Goal: Information Seeking & Learning: Check status

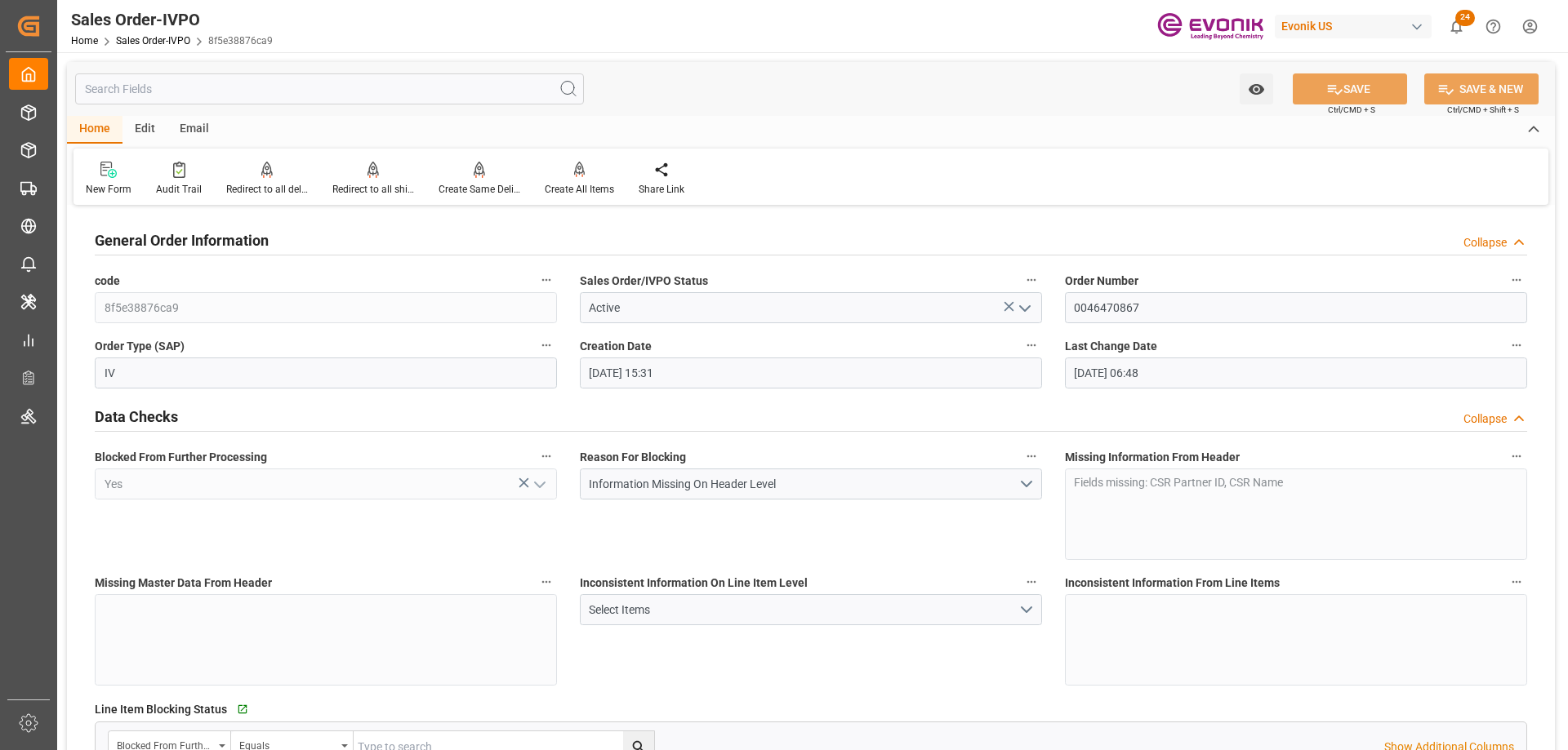
scroll to position [245, 0]
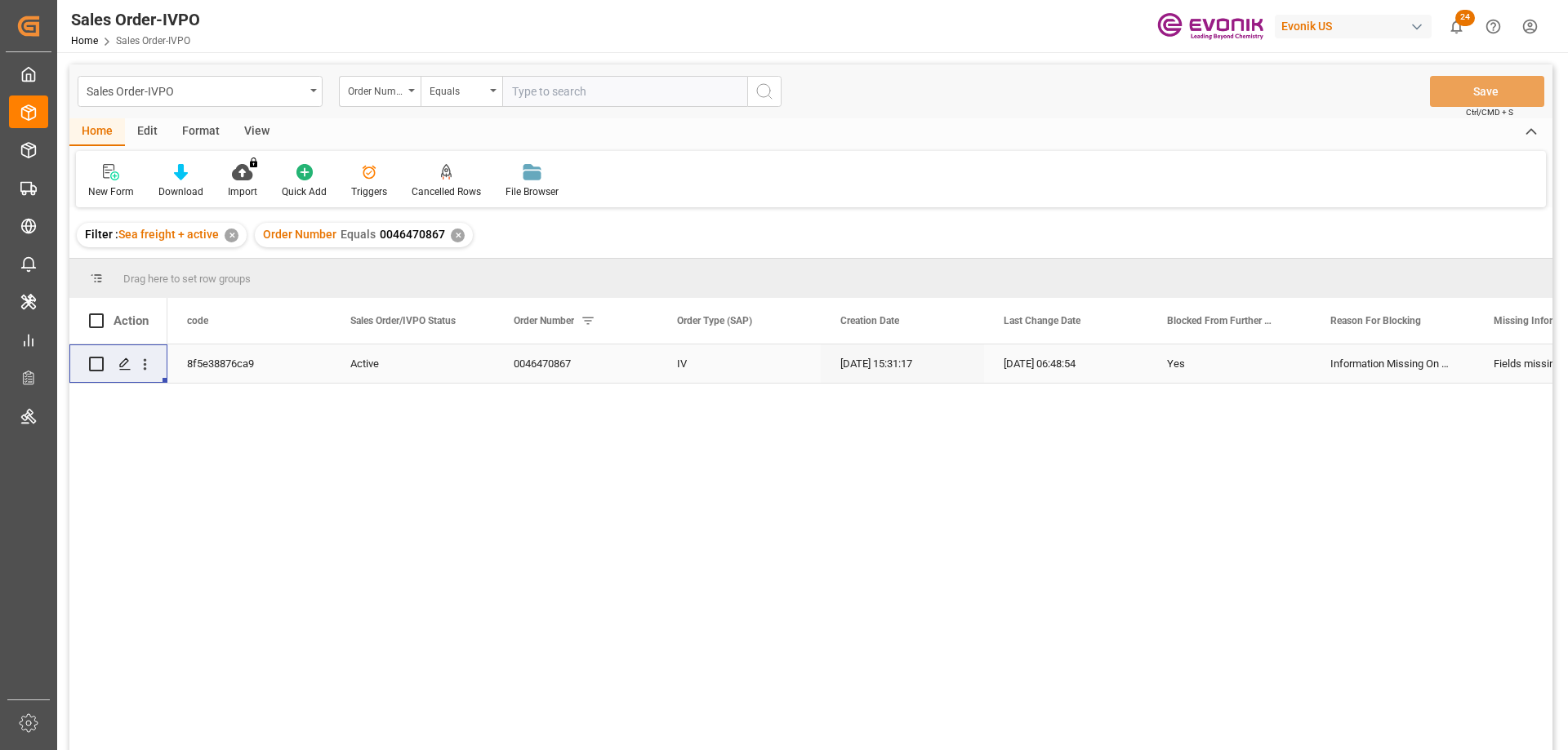
click at [615, 84] on input "text" at bounding box center [624, 91] width 245 height 31
type input "0046462785"
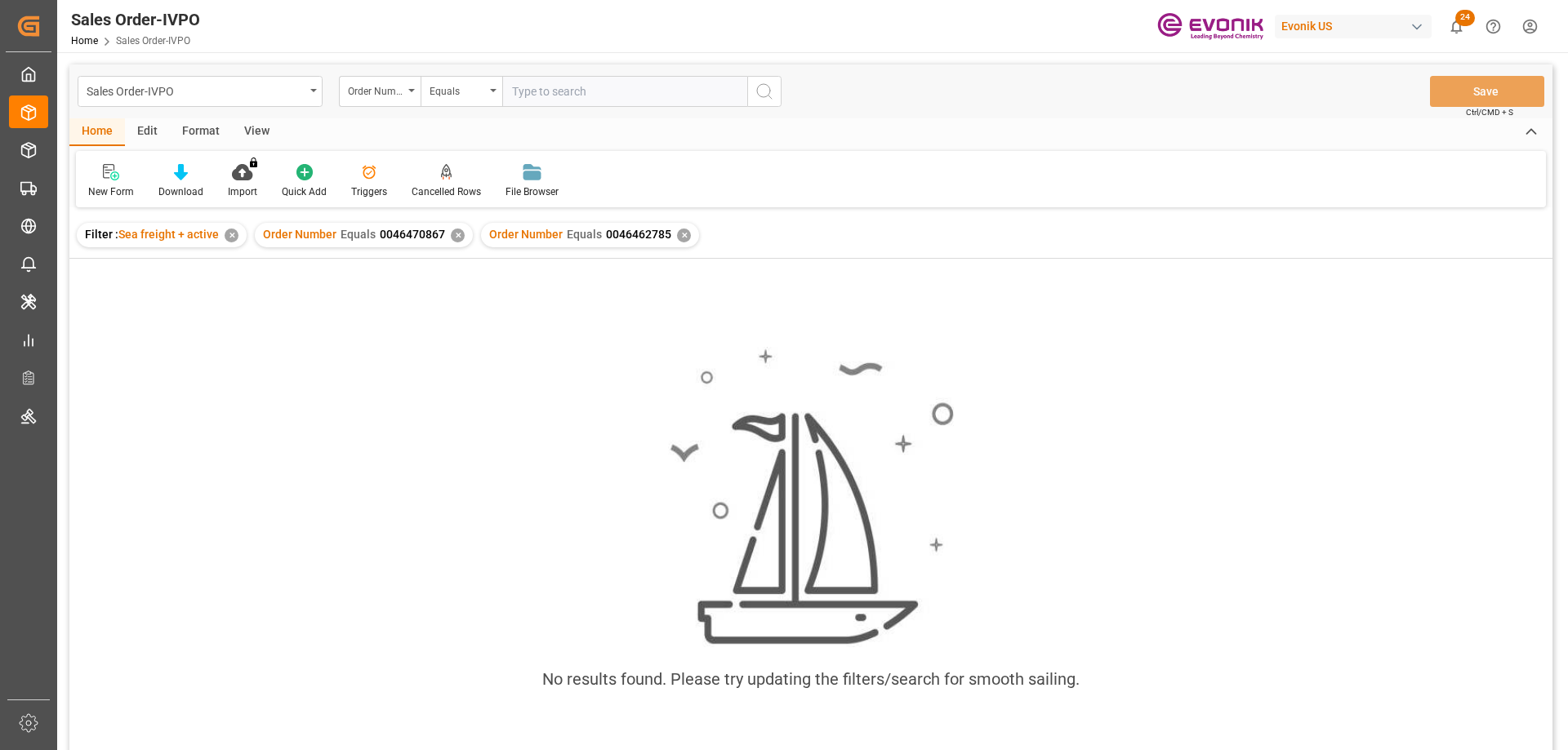
click at [450, 240] on div "✕" at bounding box center [458, 235] width 14 height 14
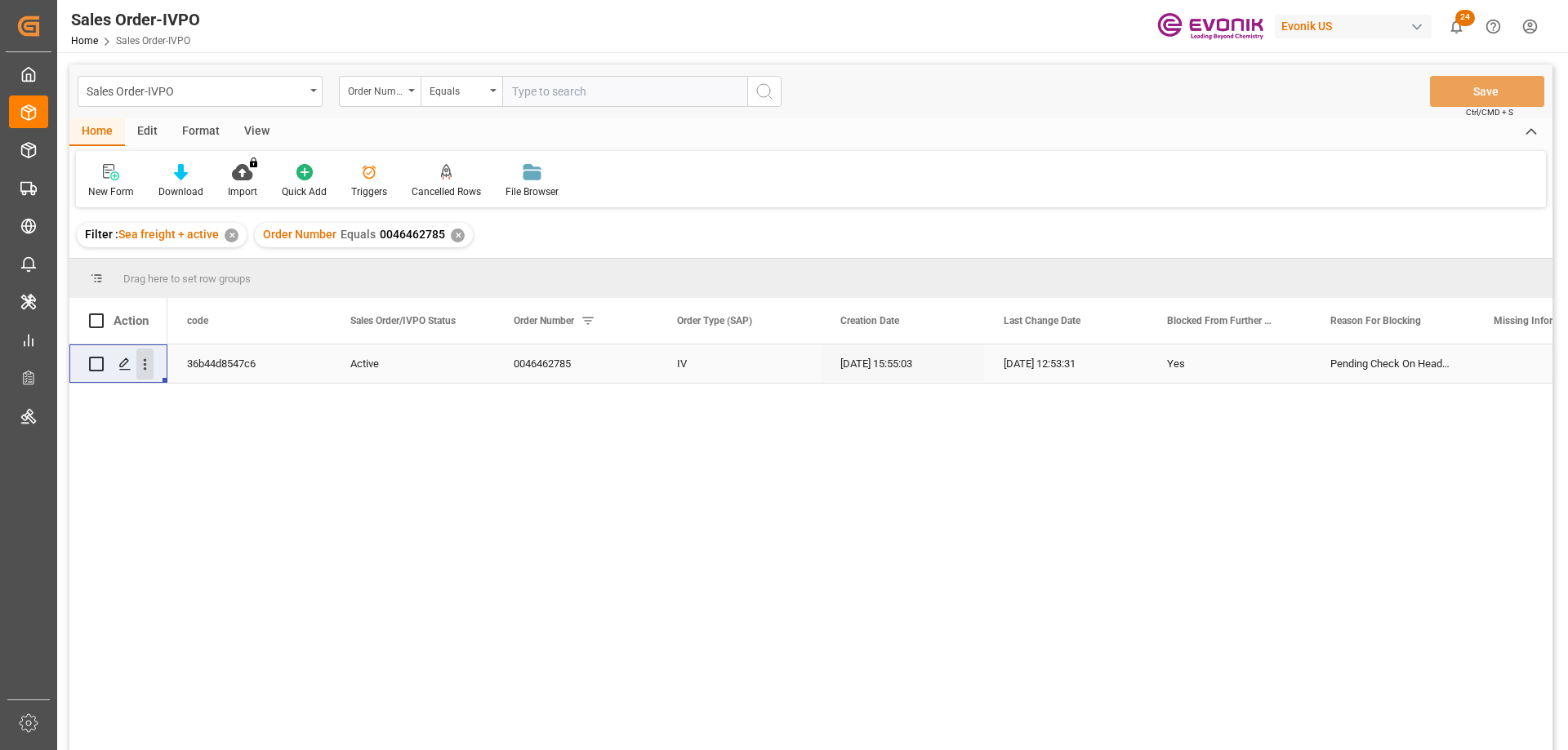
click at [141, 366] on icon "open menu" at bounding box center [144, 364] width 17 height 17
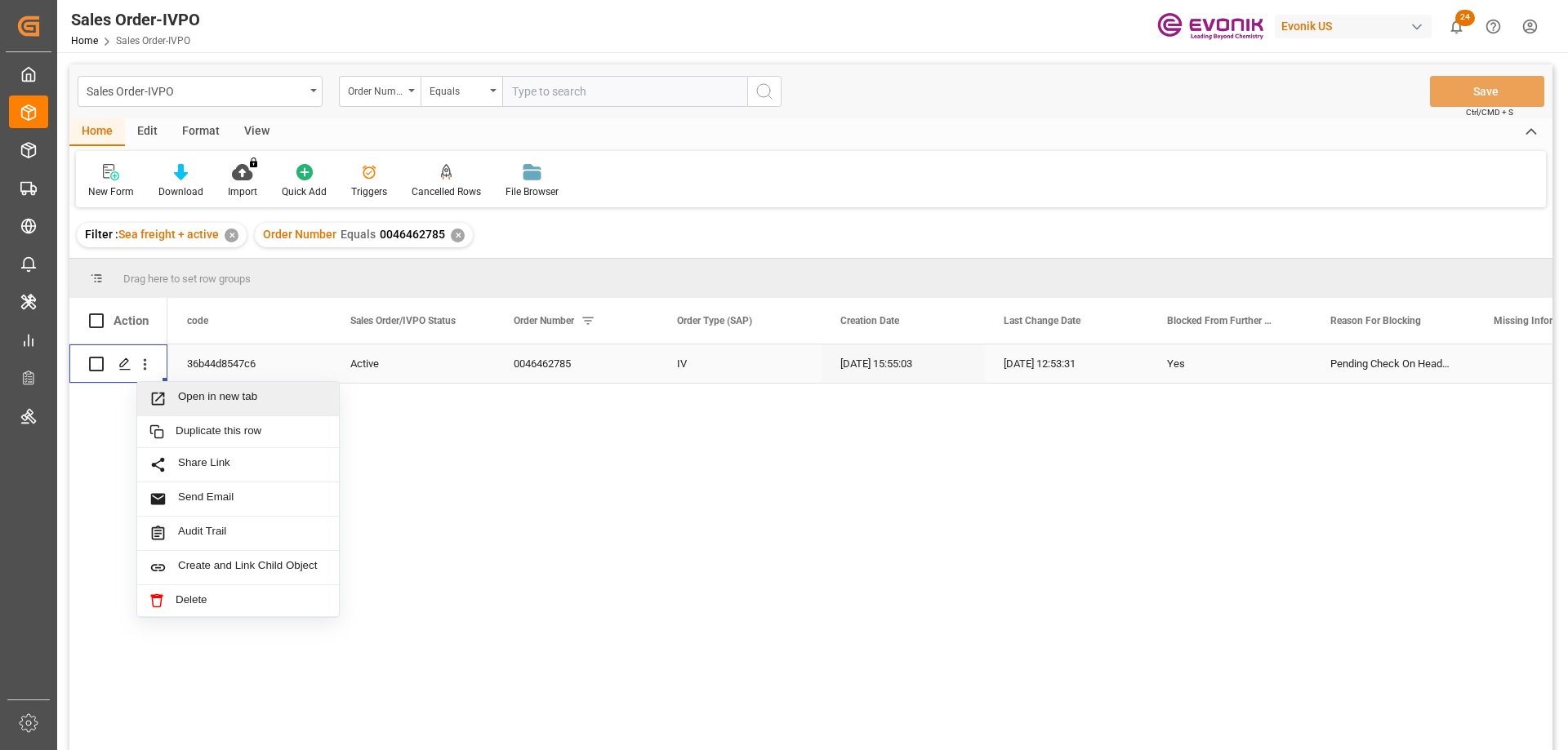
click at [196, 402] on span "Open in new tab" at bounding box center [252, 399] width 149 height 17
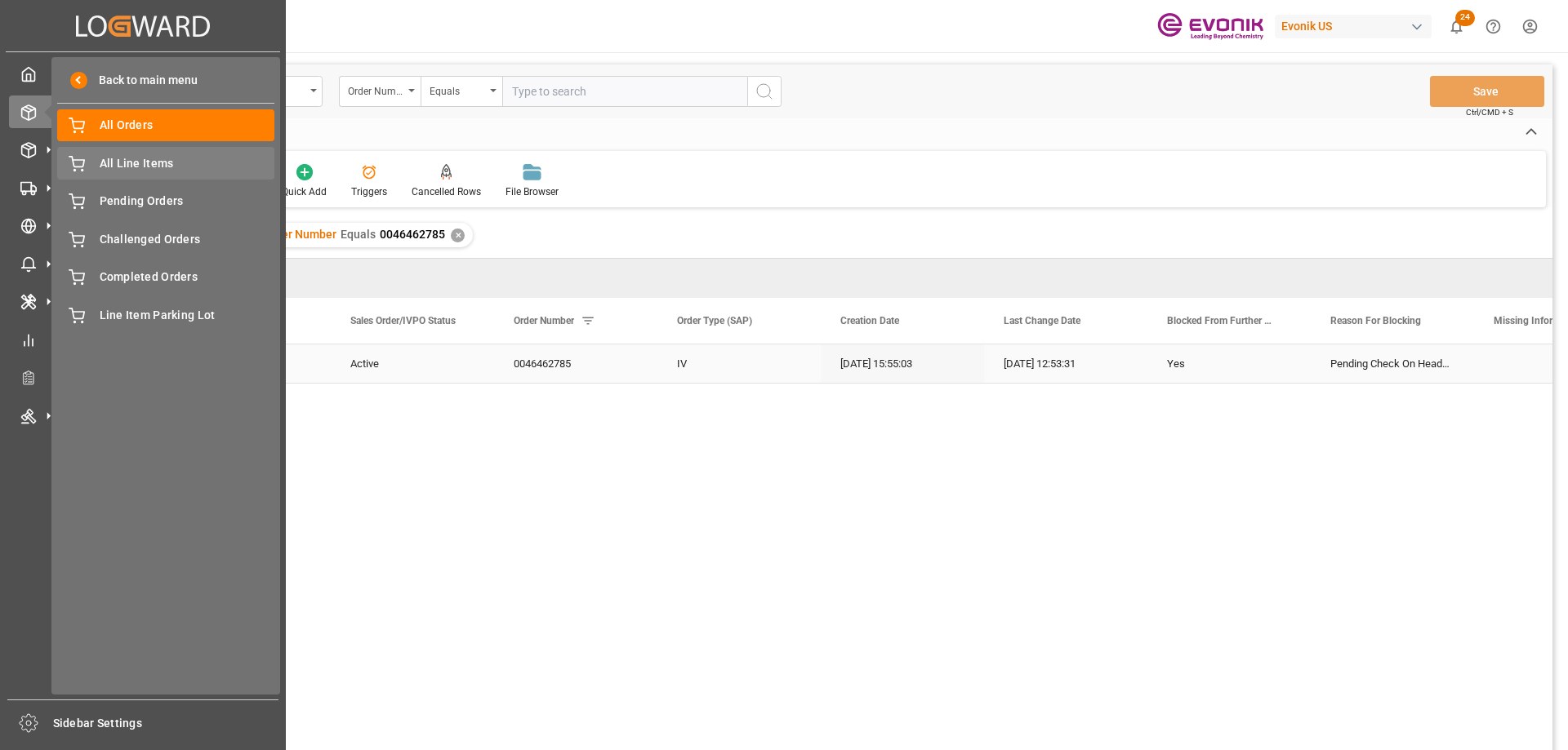
click at [122, 170] on span "All Line Items" at bounding box center [187, 163] width 176 height 17
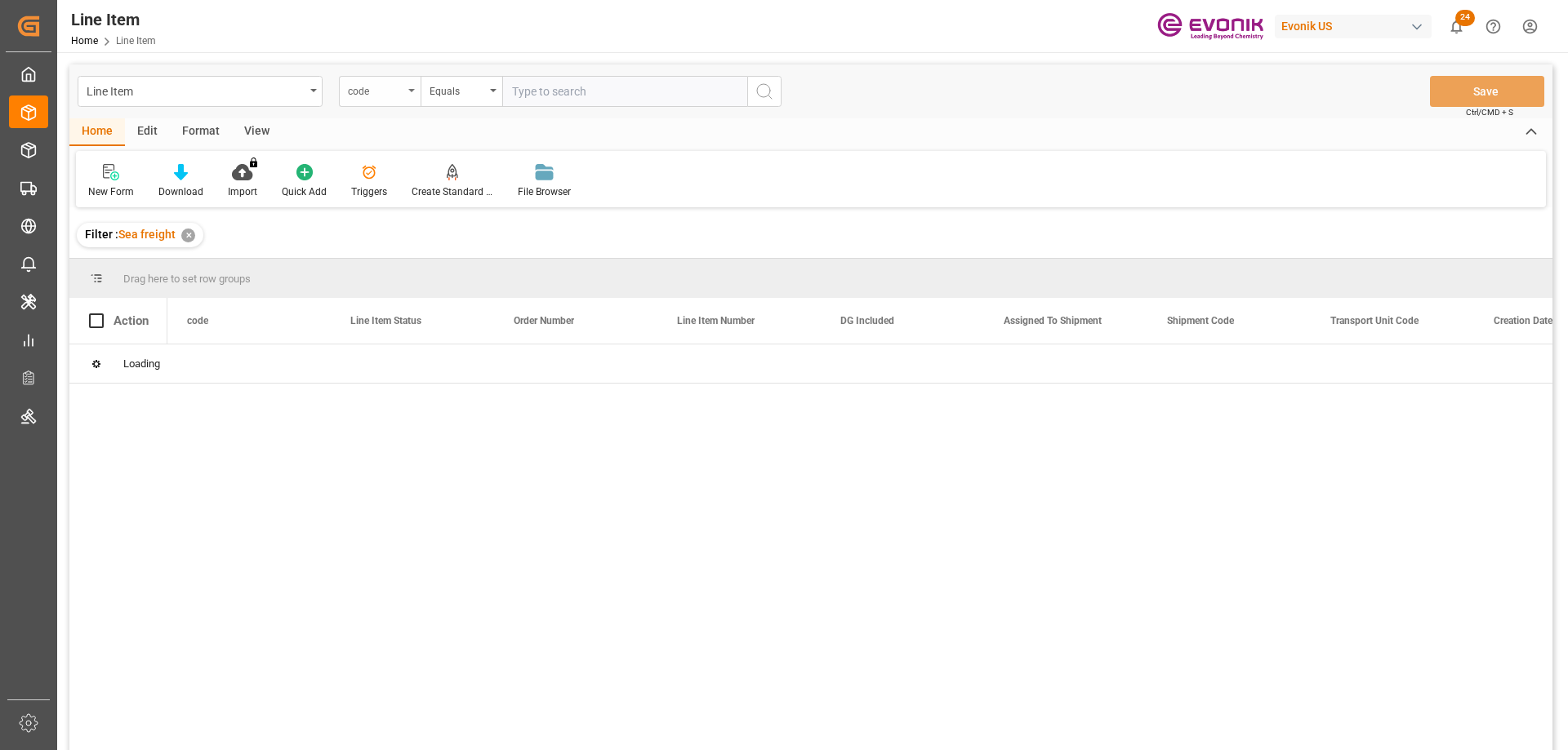
click at [413, 102] on div "code" at bounding box center [380, 91] width 82 height 31
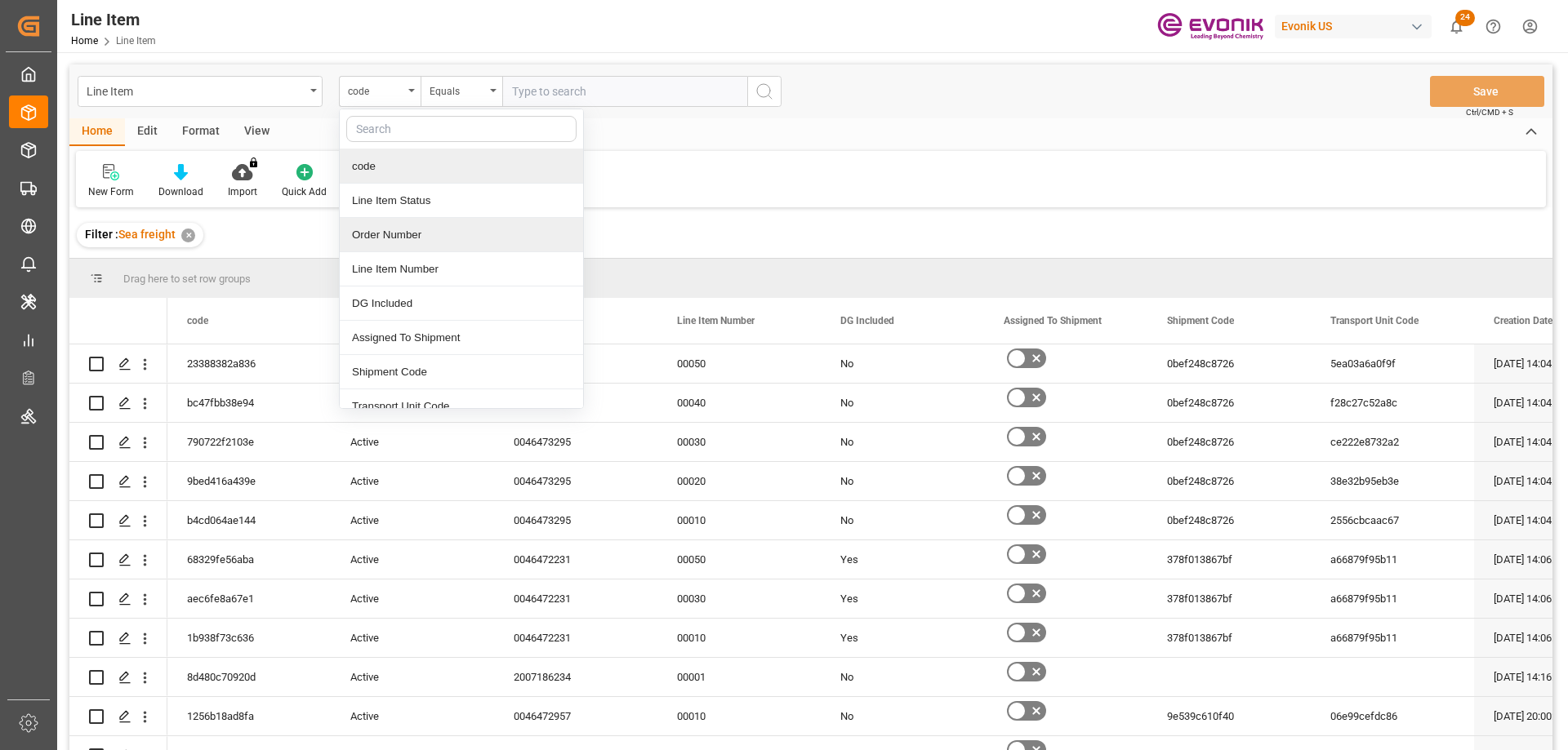
click at [382, 240] on div "Order Number" at bounding box center [461, 235] width 243 height 34
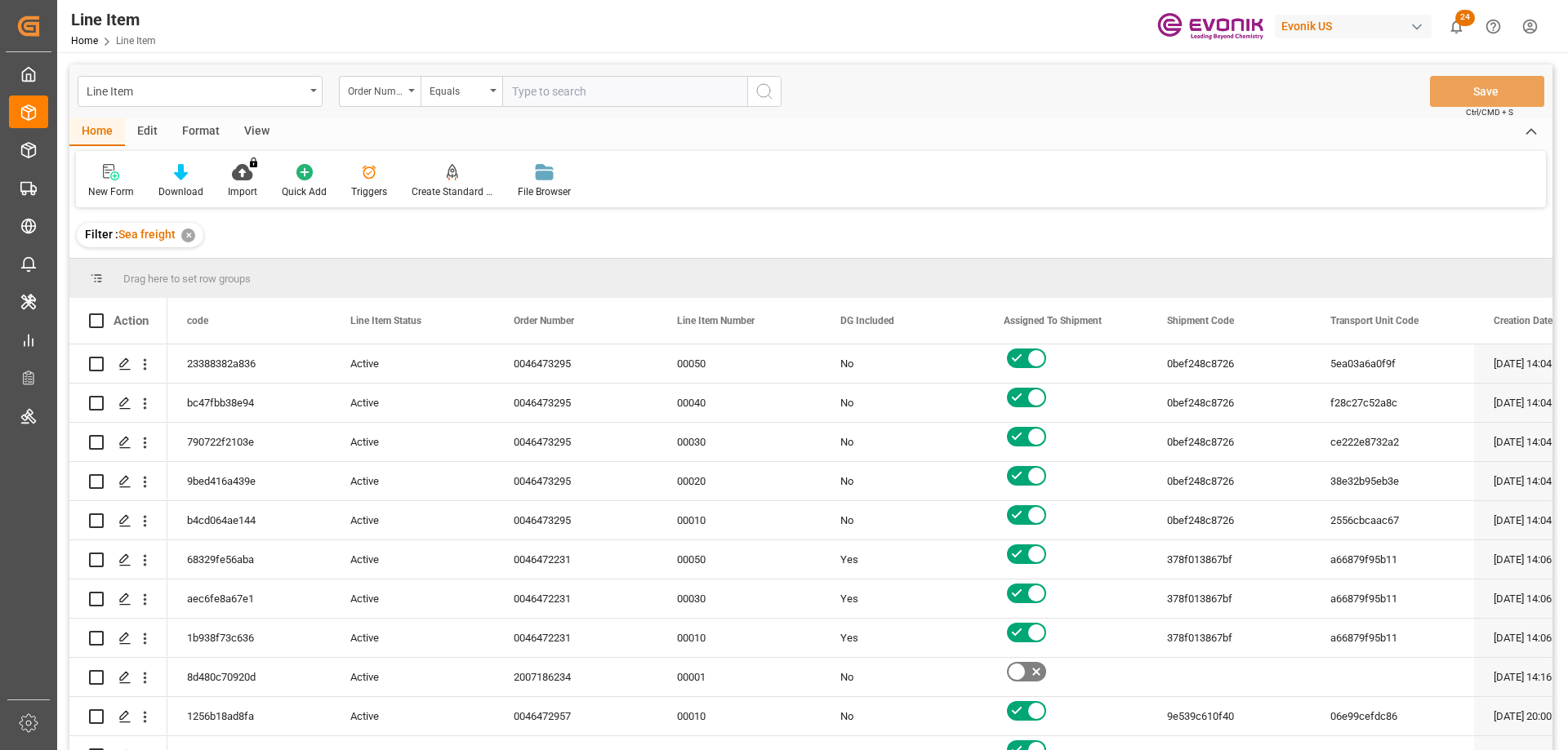
click at [252, 129] on div "View" at bounding box center [257, 132] width 50 height 28
click at [187, 180] on icon at bounding box center [186, 172] width 16 height 16
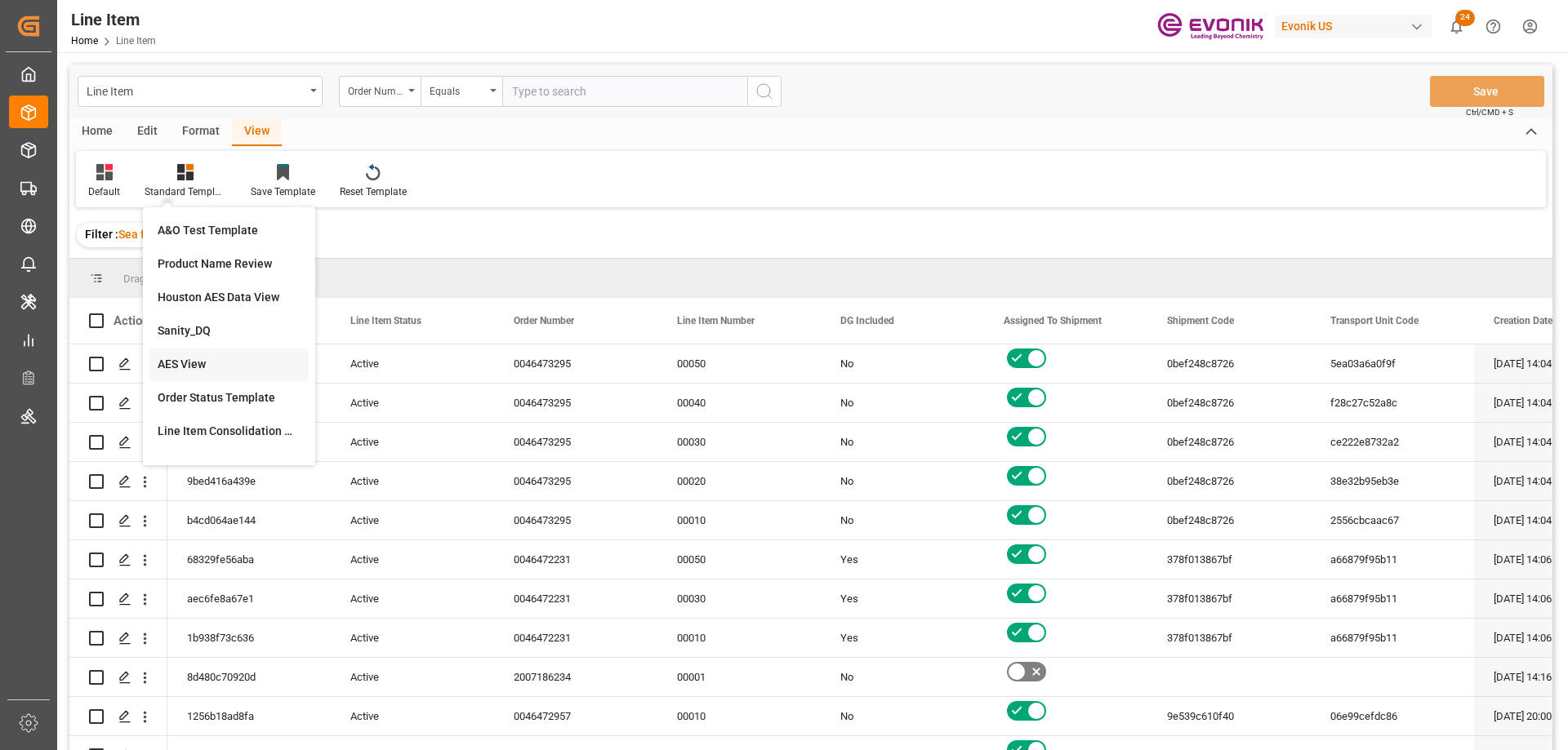
click at [194, 370] on div "AES View" at bounding box center [229, 364] width 143 height 17
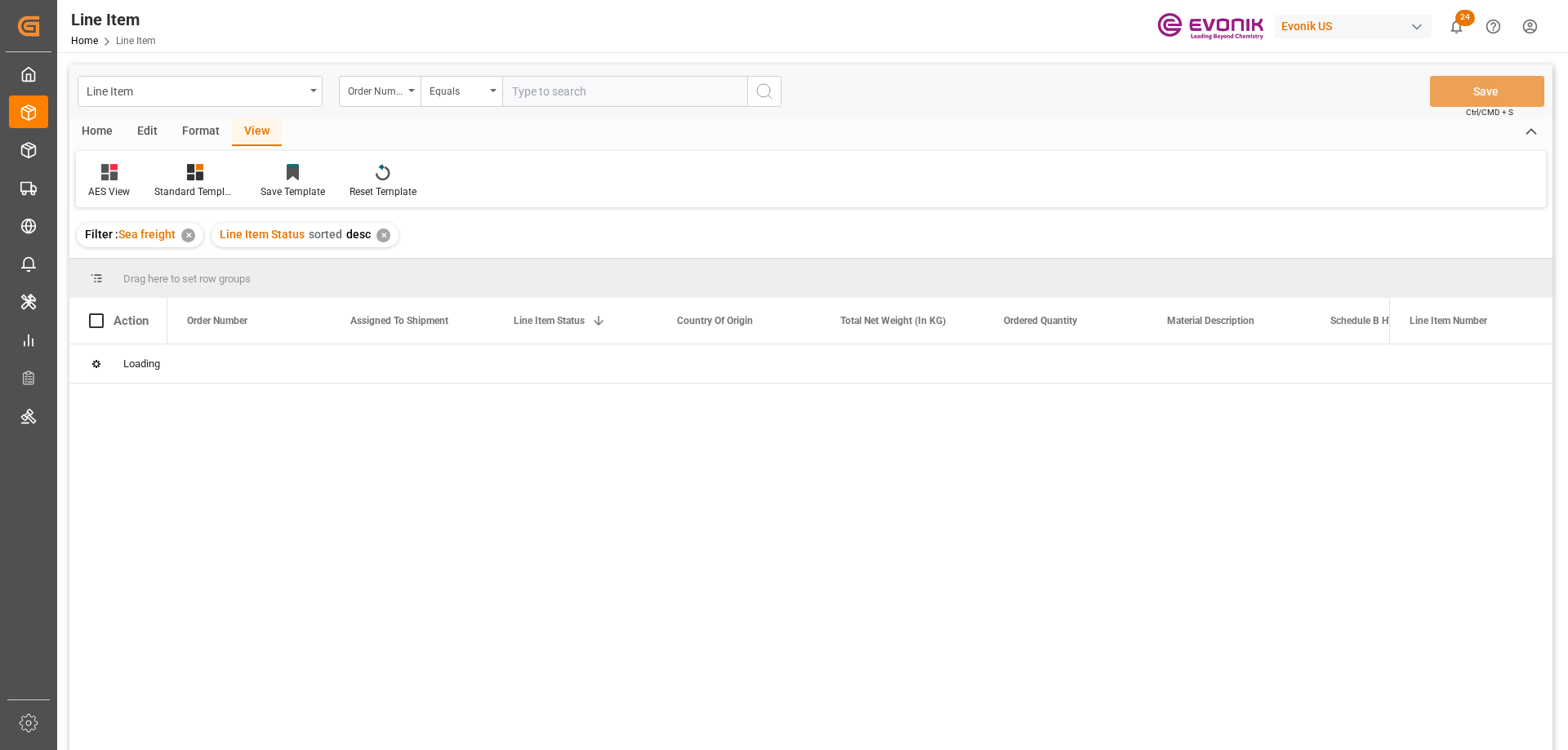
click at [575, 97] on input "text" at bounding box center [624, 91] width 245 height 31
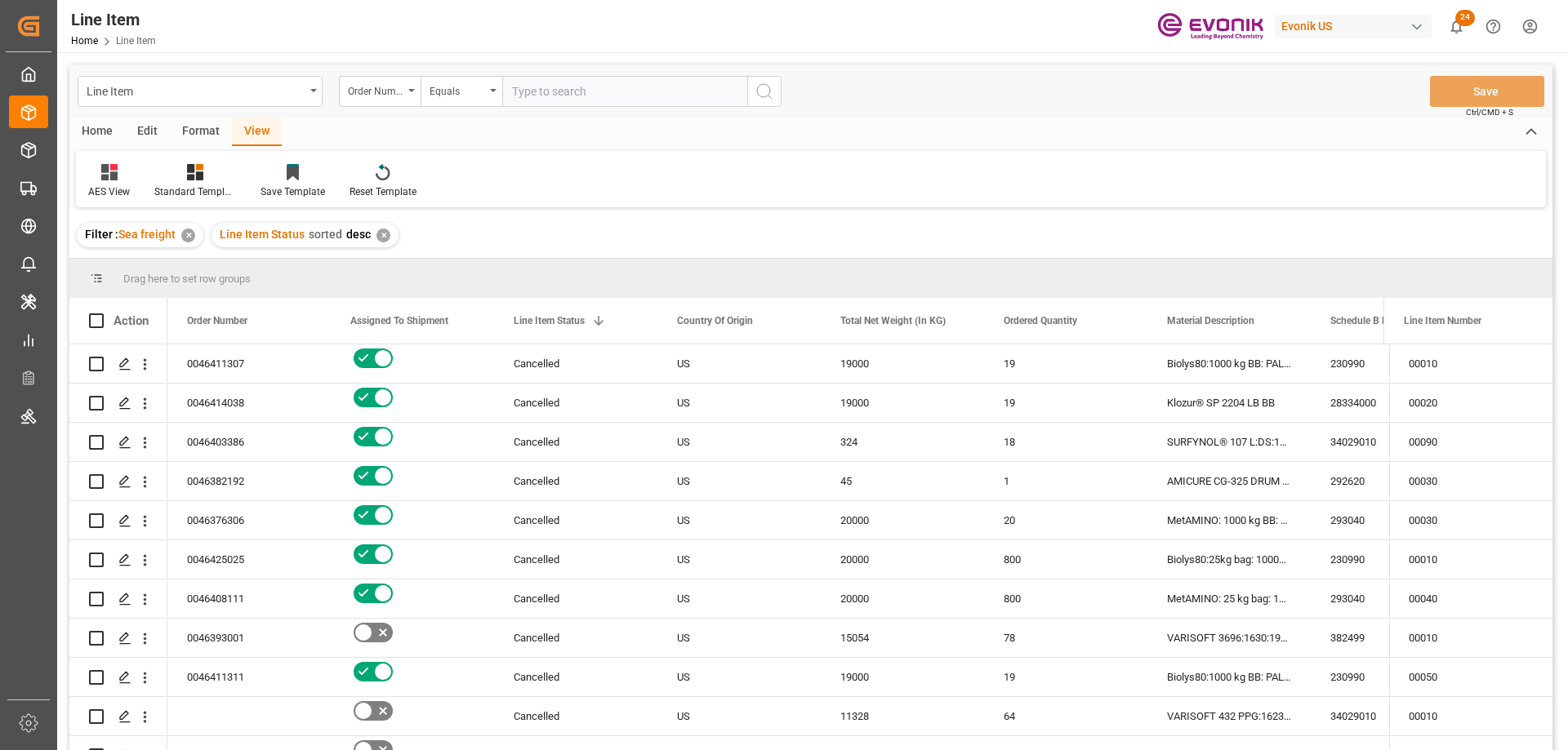
paste input "0046466103"
type input "0046466103"
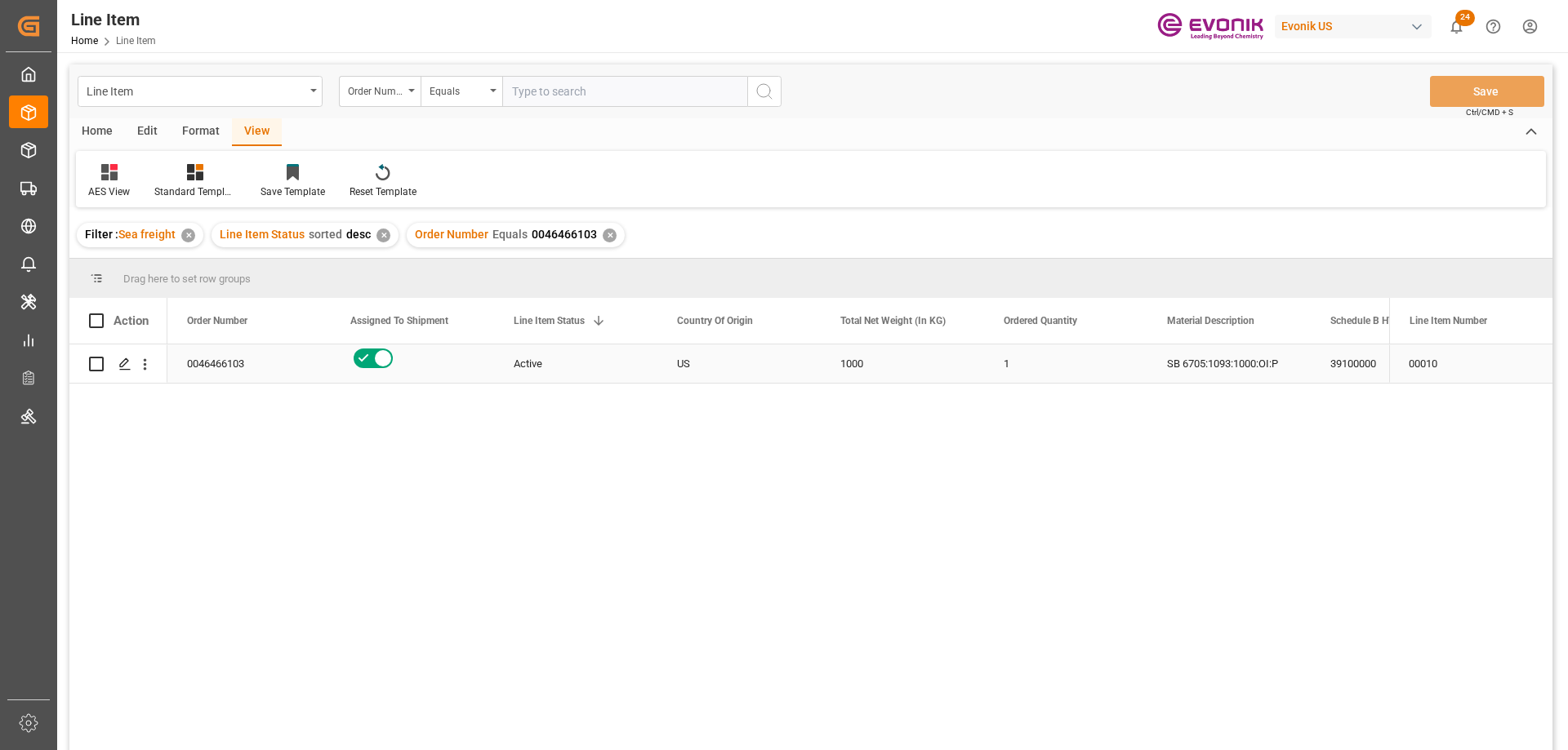
click at [262, 358] on div "0046466103" at bounding box center [249, 363] width 163 height 38
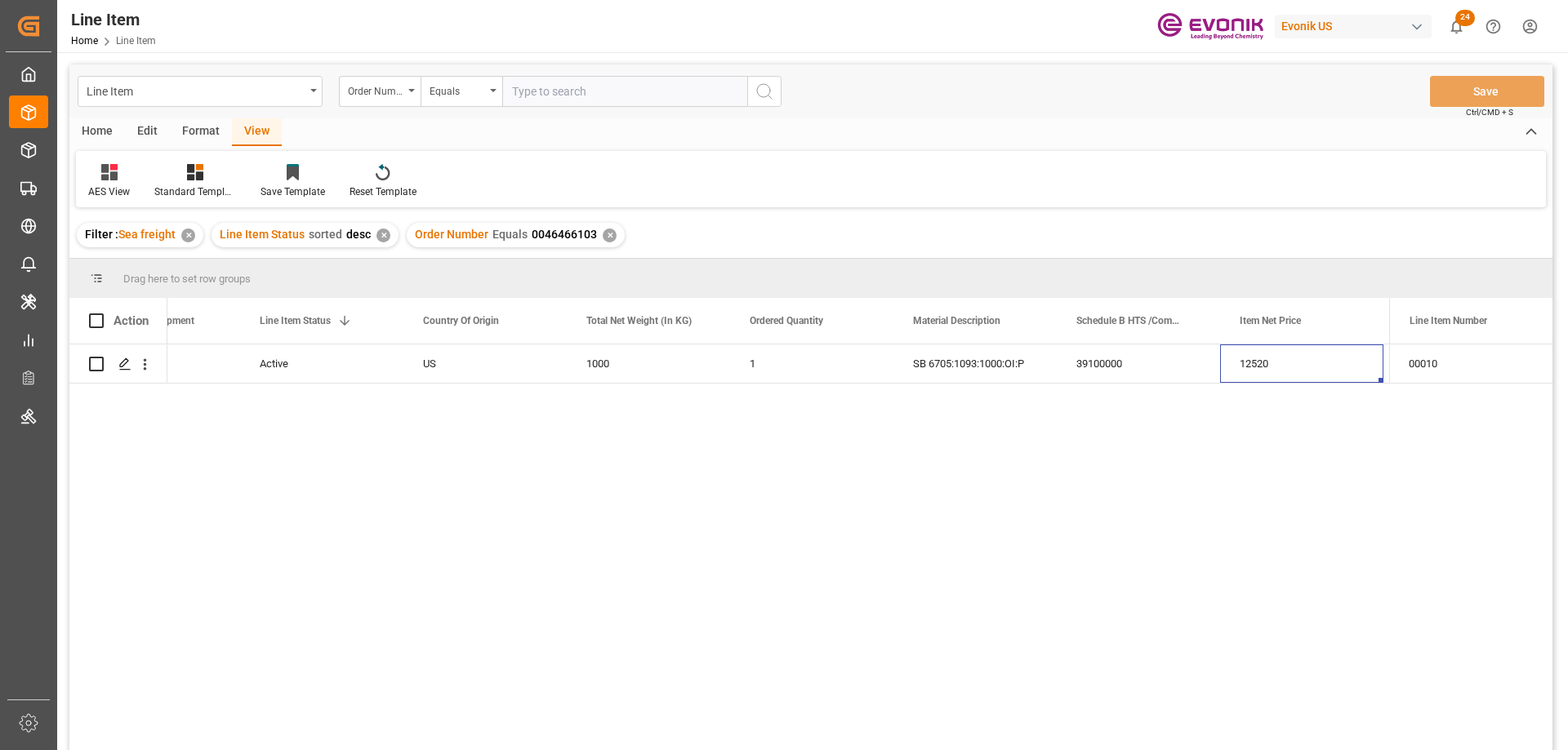
scroll to position [0, 417]
click at [266, 365] on div "US" at bounding box center [321, 363] width 163 height 38
click at [150, 367] on icon "open menu" at bounding box center [144, 364] width 17 height 17
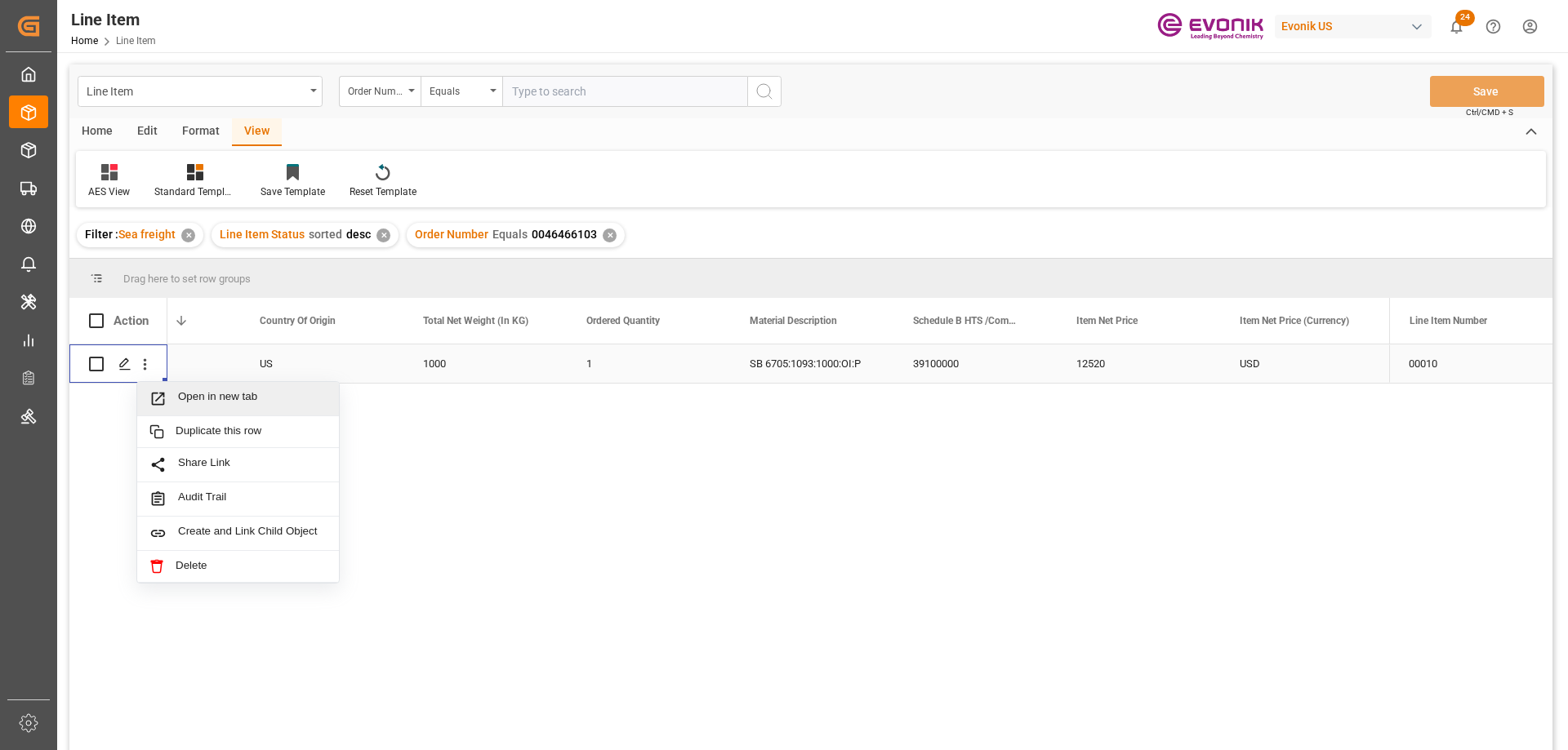
click at [195, 392] on span "Open in new tab" at bounding box center [252, 399] width 149 height 17
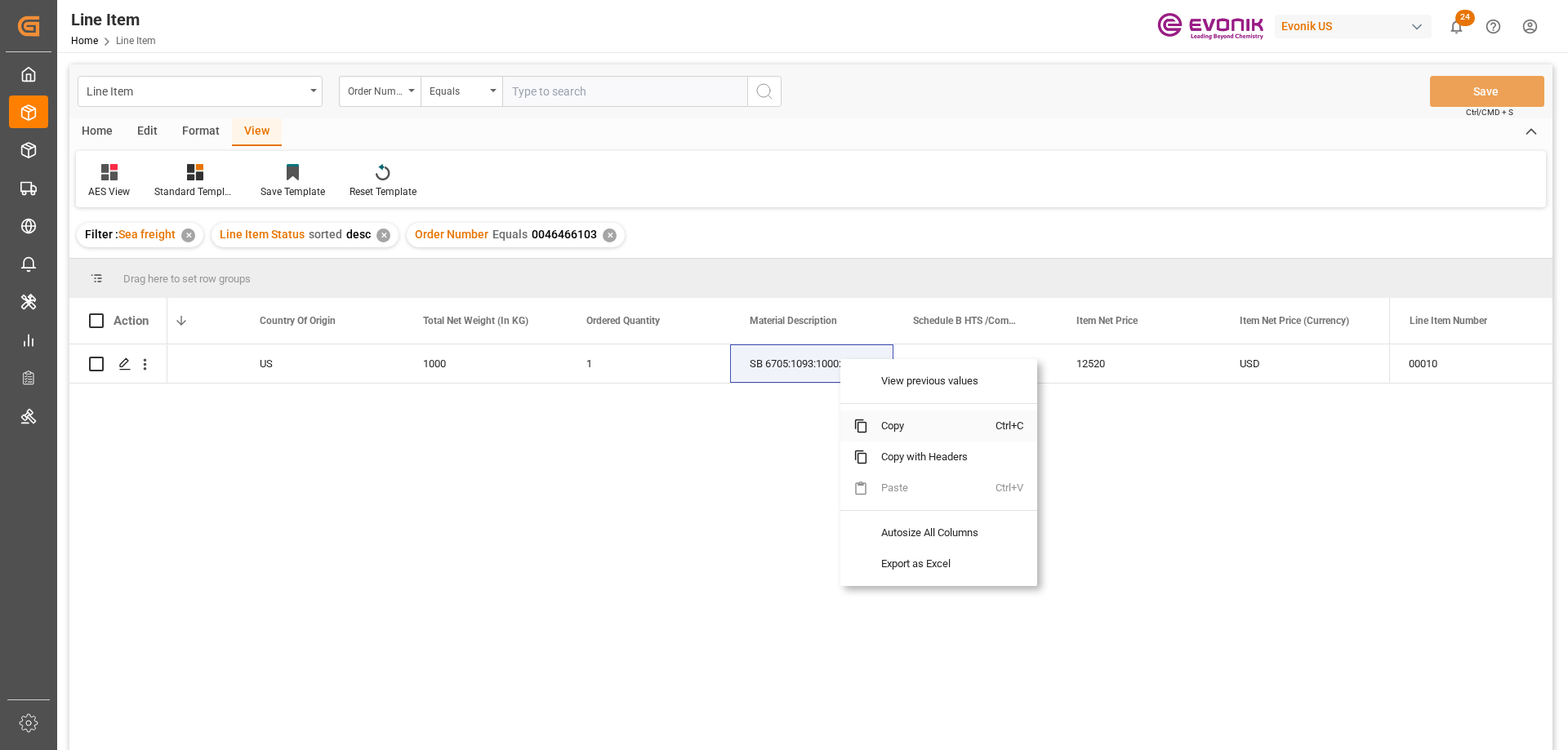
click at [910, 439] on span "Copy" at bounding box center [931, 426] width 128 height 31
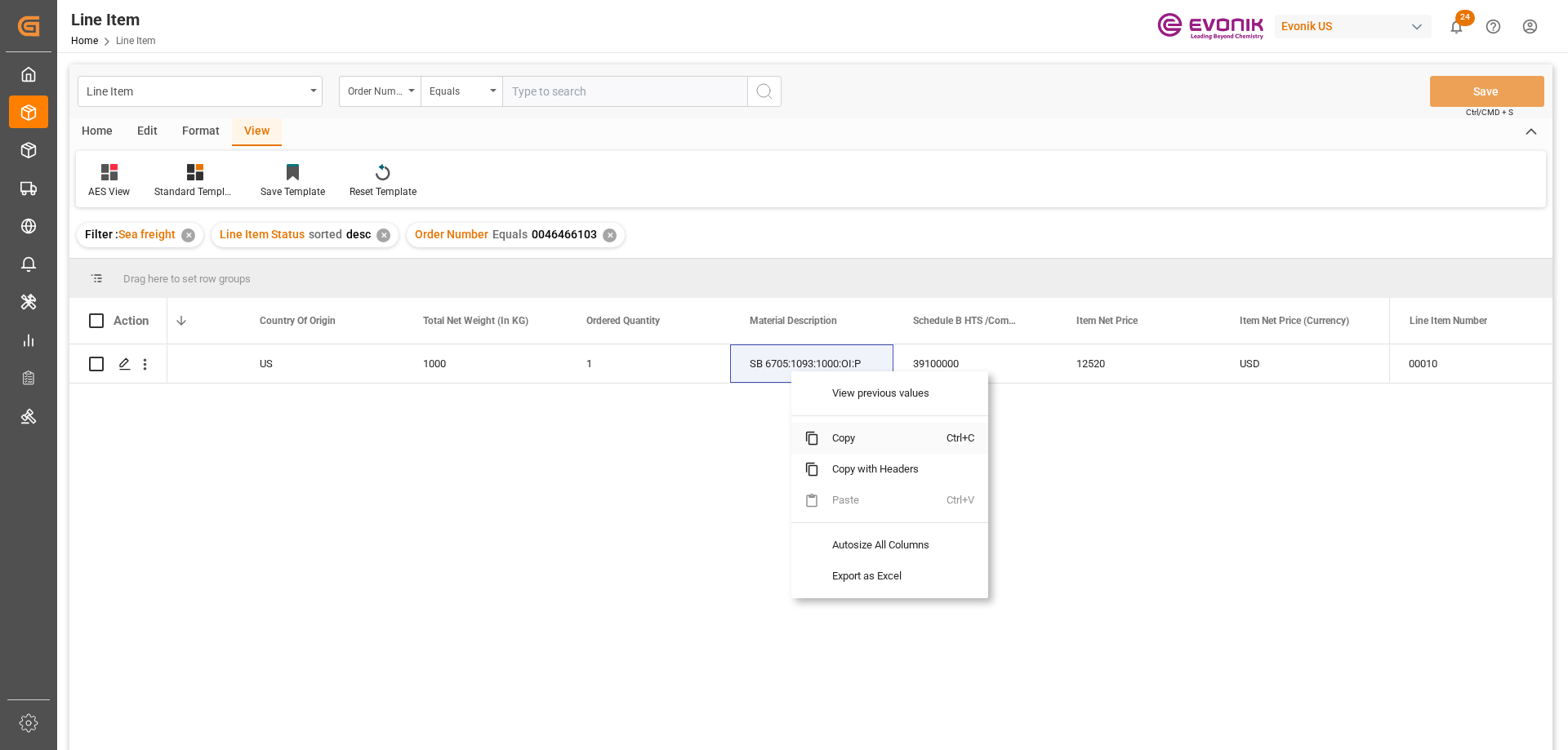
click at [838, 436] on span "Copy" at bounding box center [882, 438] width 128 height 31
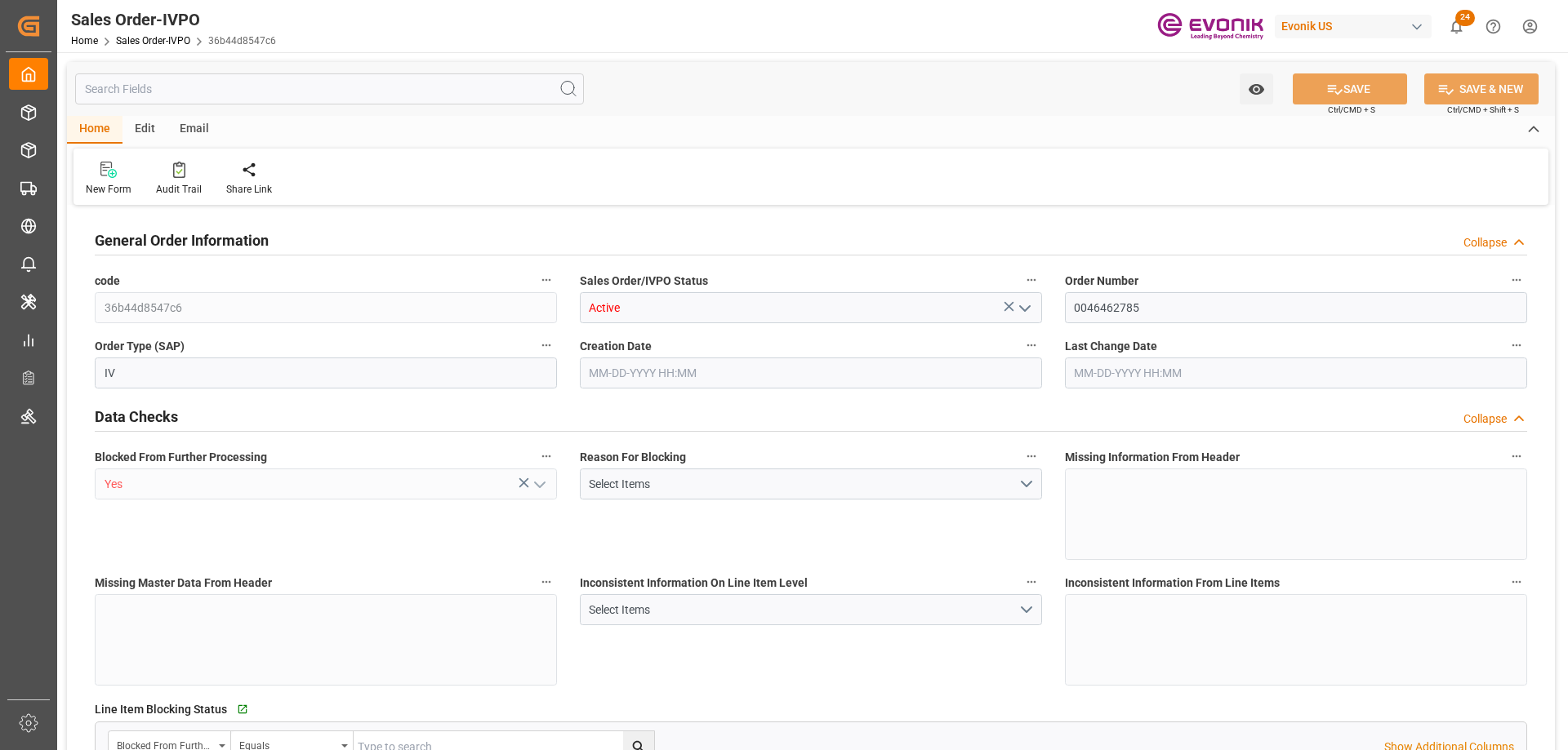
type input "NLRTM"
type input "0"
type input "1"
type input "2"
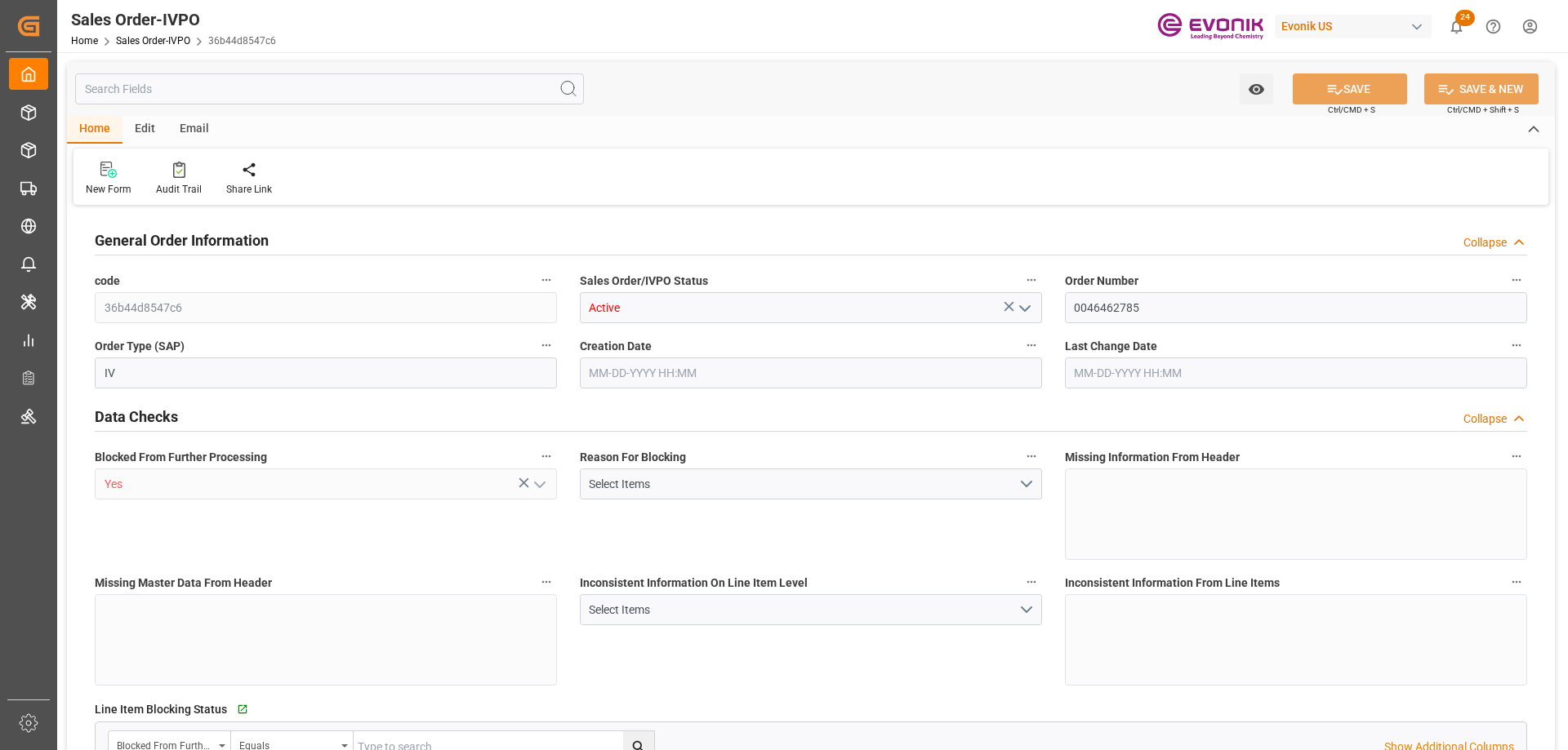
type input "18106.2"
type input "50.112"
type input "17000"
type input "30"
type input "07-08-2025 15:55"
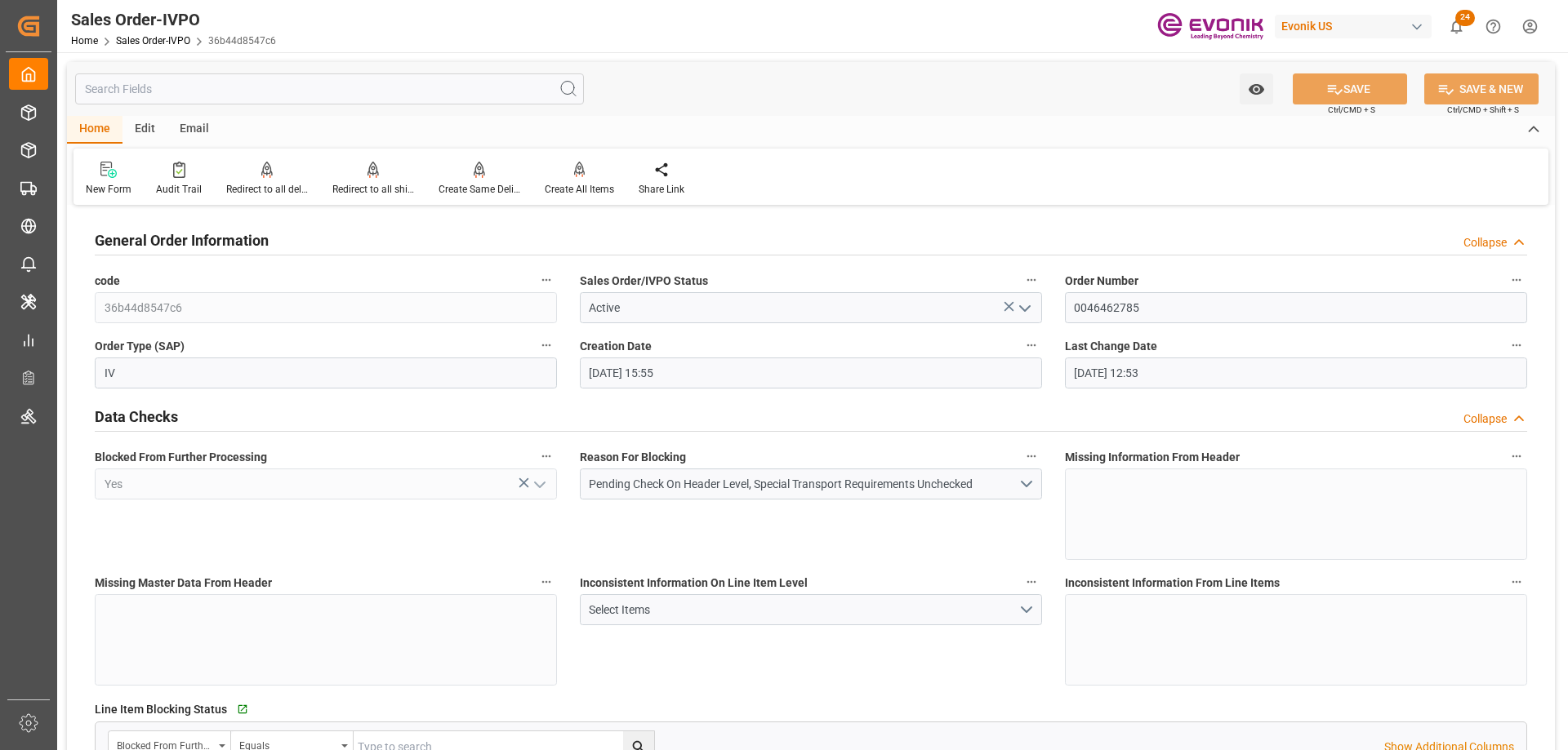
type input "09-16-2025 12:53"
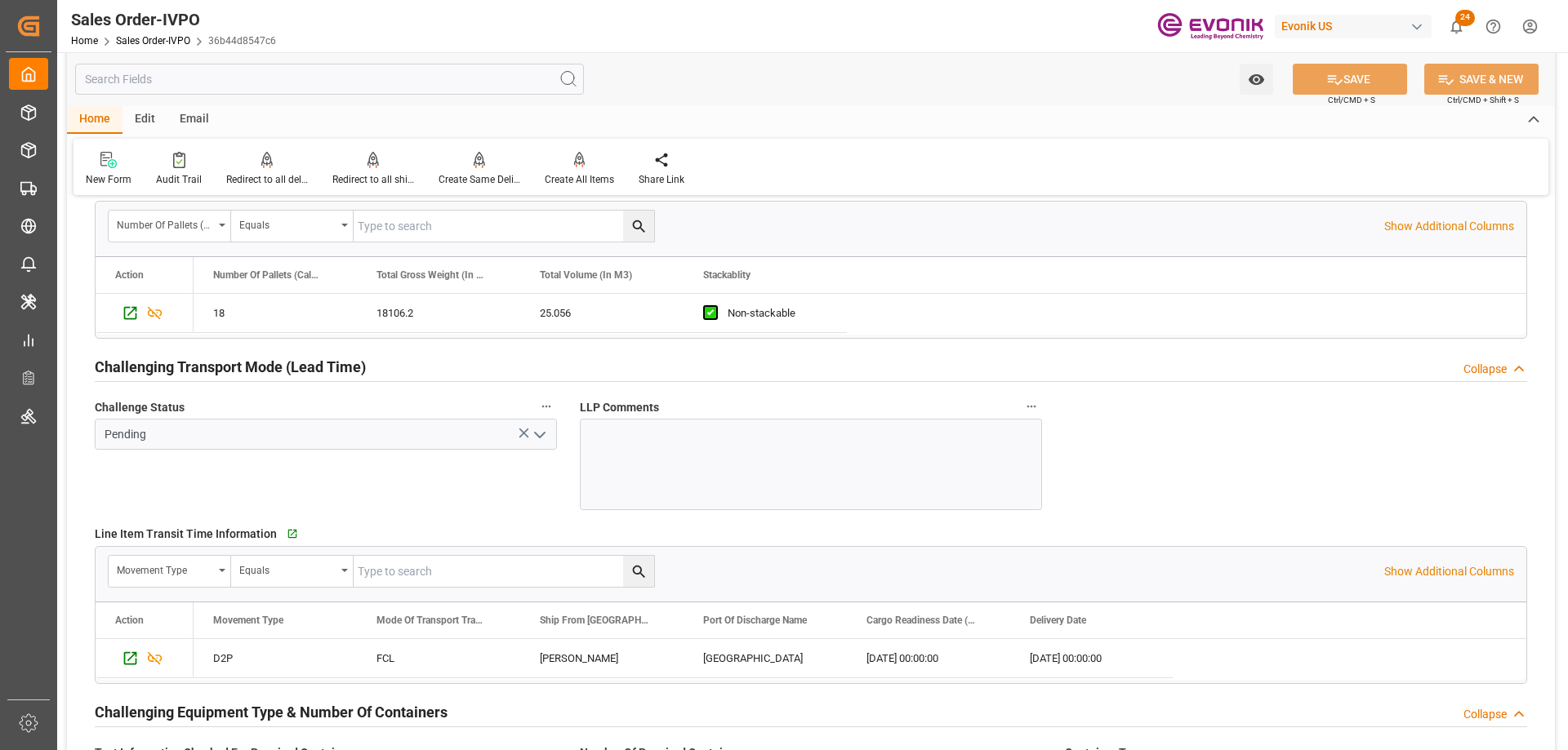
scroll to position [2531, 0]
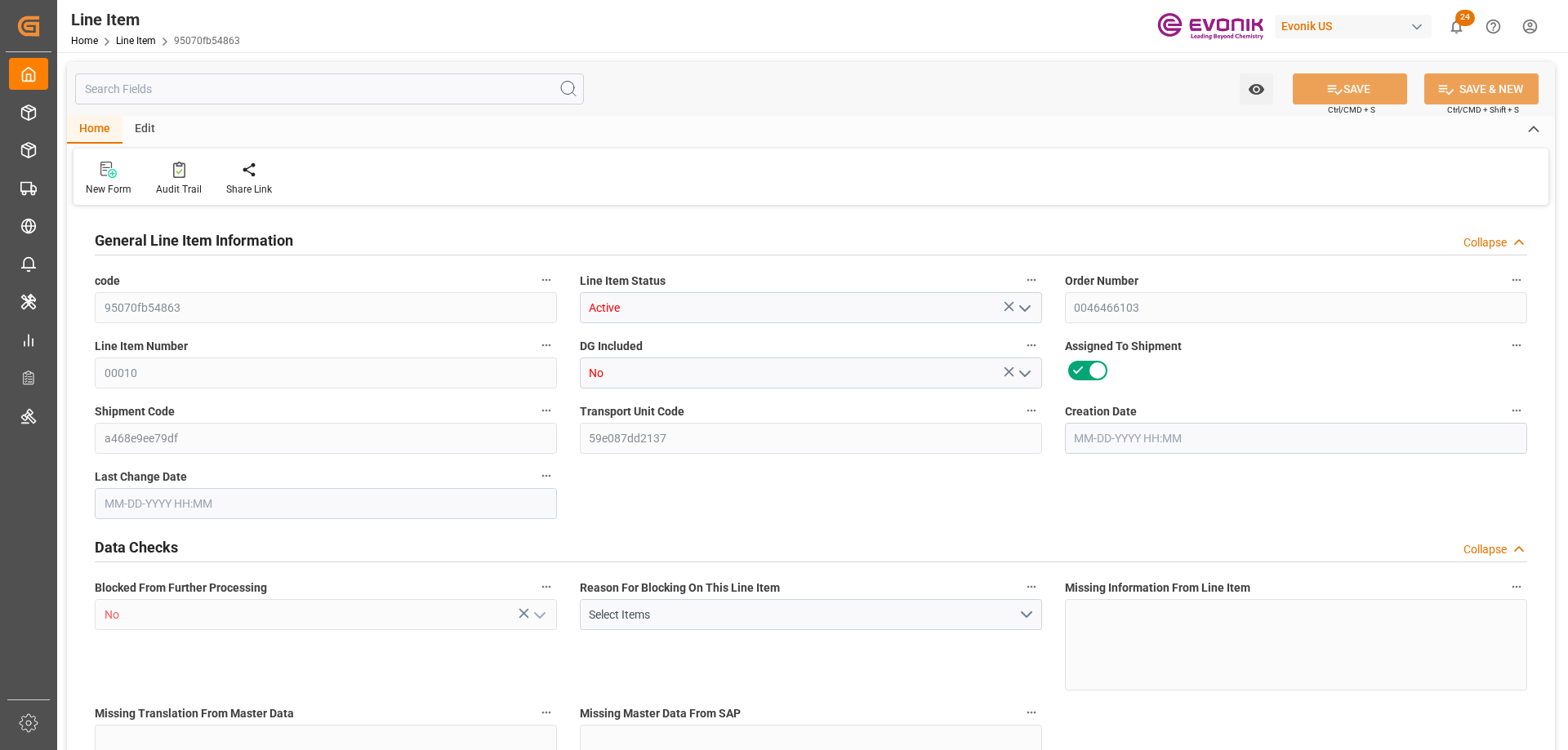
type input "1"
type input "1059"
type input "1000"
type input "1.368"
type input "1"
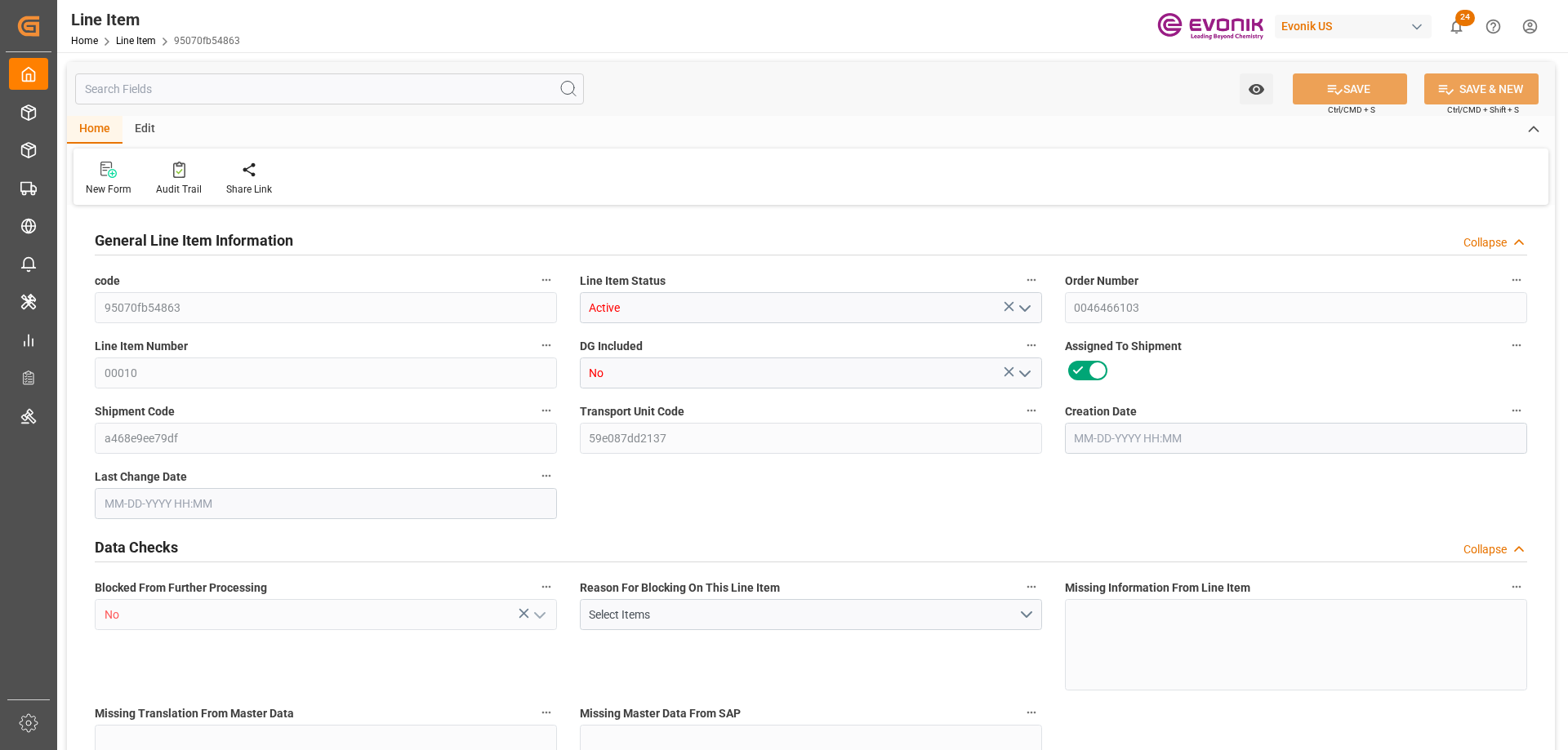
type input "12520"
type input "1"
type input "1000"
type input "1059"
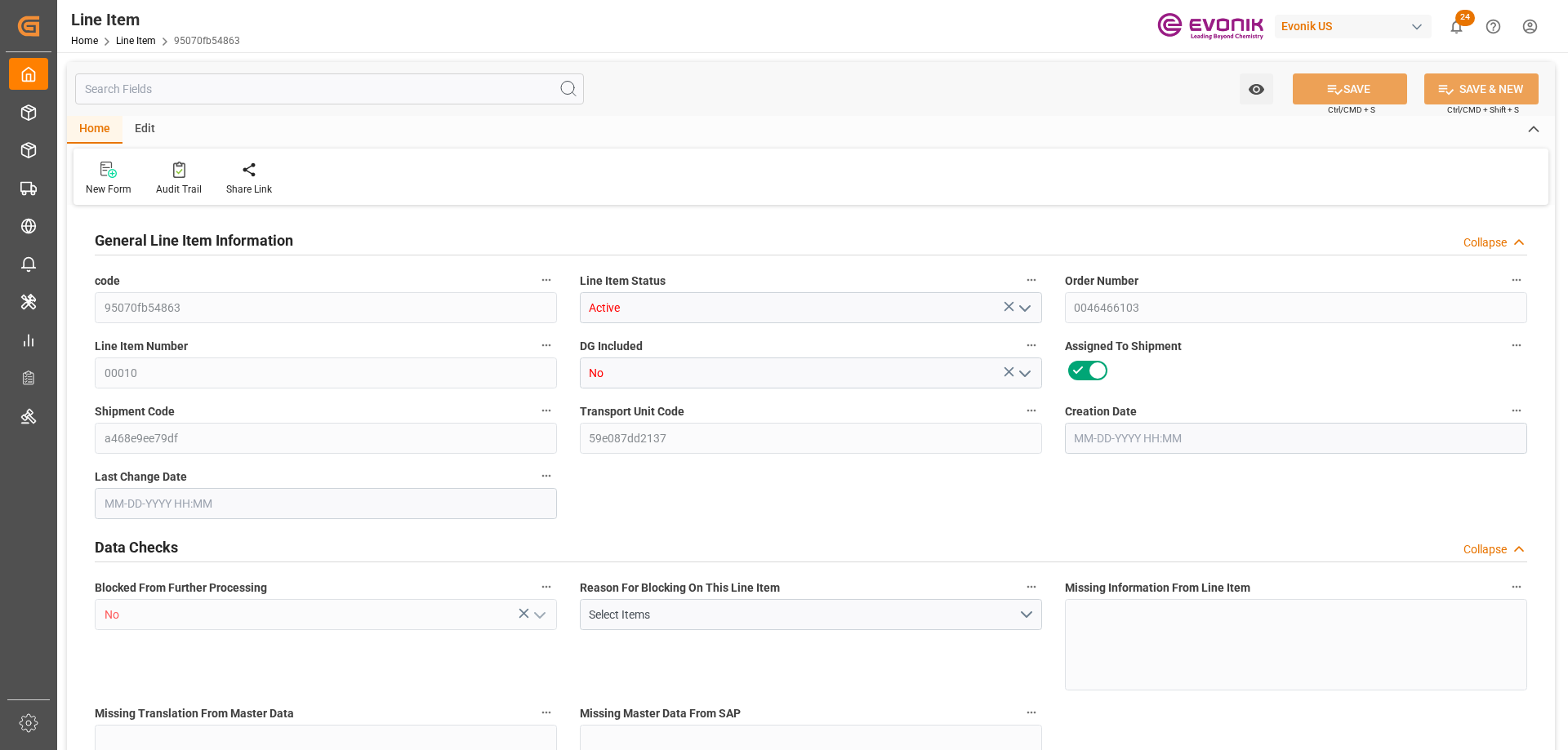
type input "1059"
type input "1000"
type input "1.368"
type input "1368"
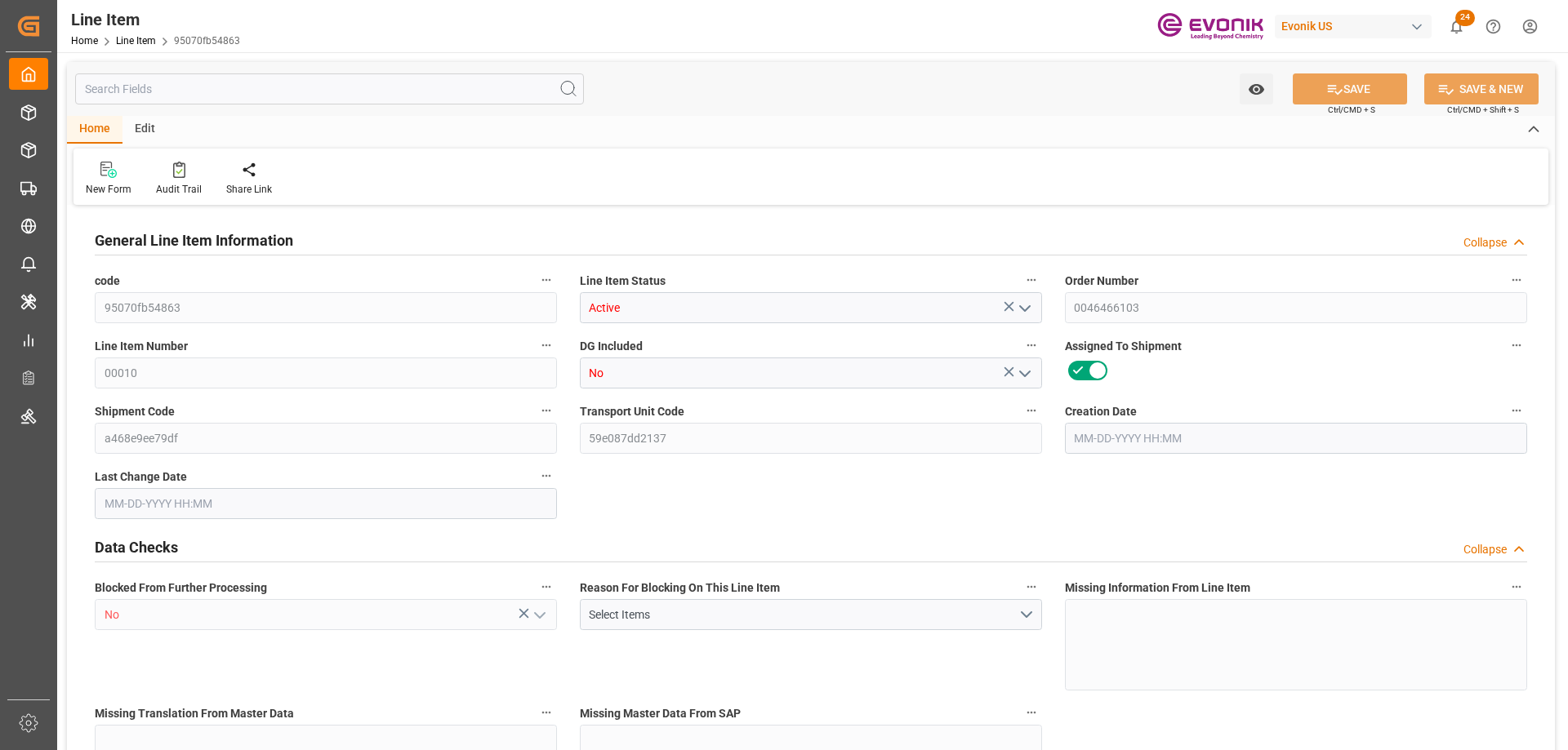
type input "0"
type input "08-20-2025 19:32"
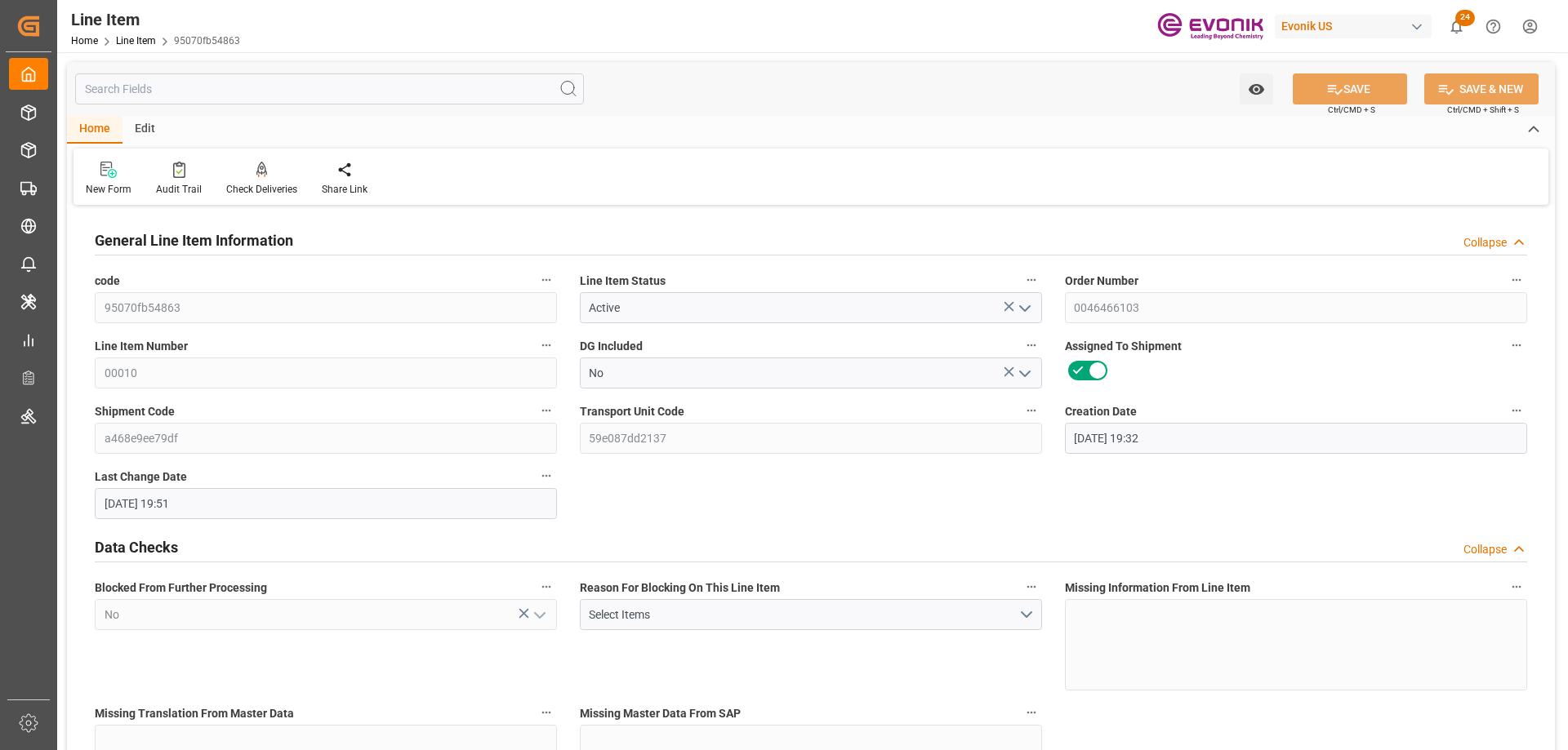
type input "09-12-2025 19:51"
type input "09-30-2025"
type input "08-27-2025"
type input "08-20-2025"
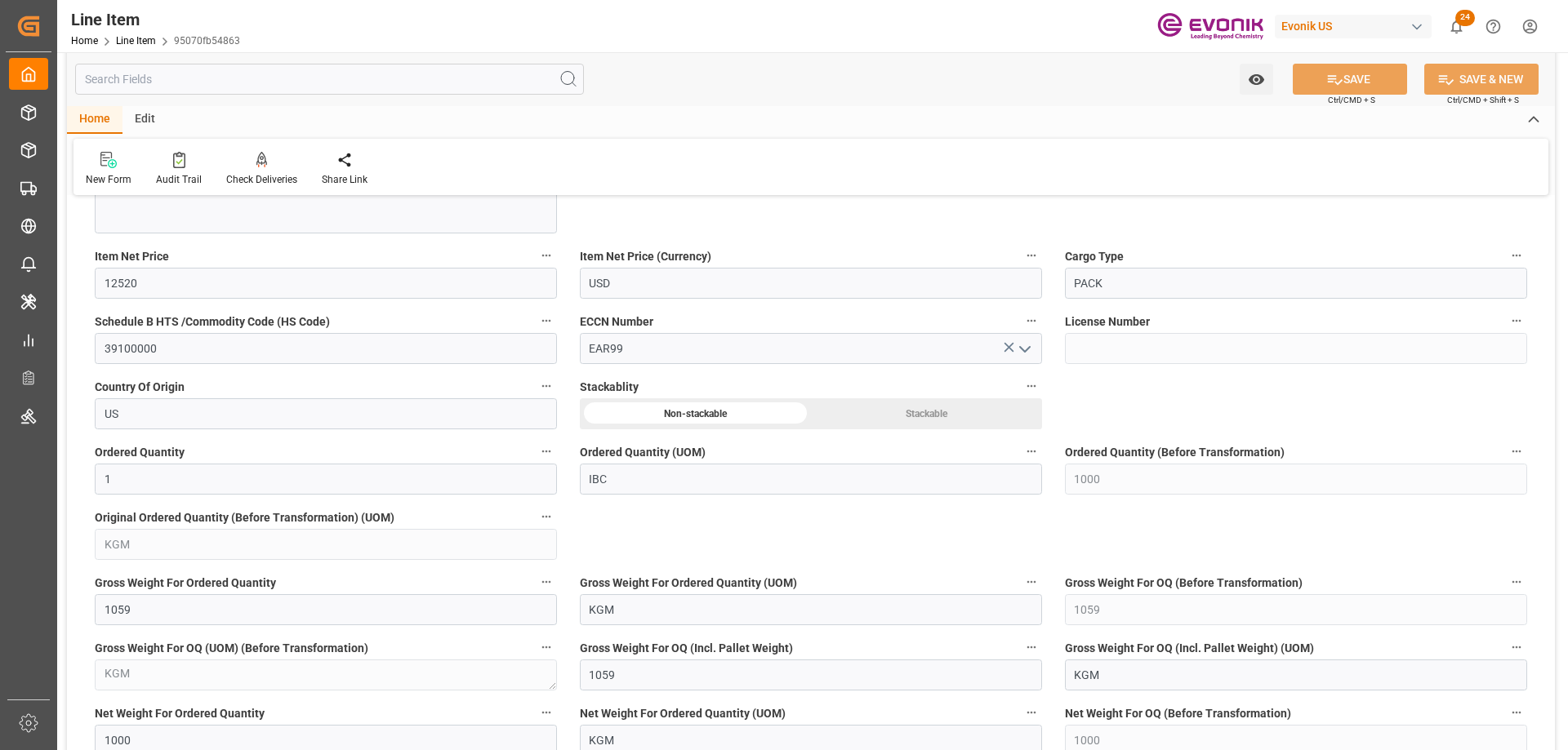
scroll to position [1143, 0]
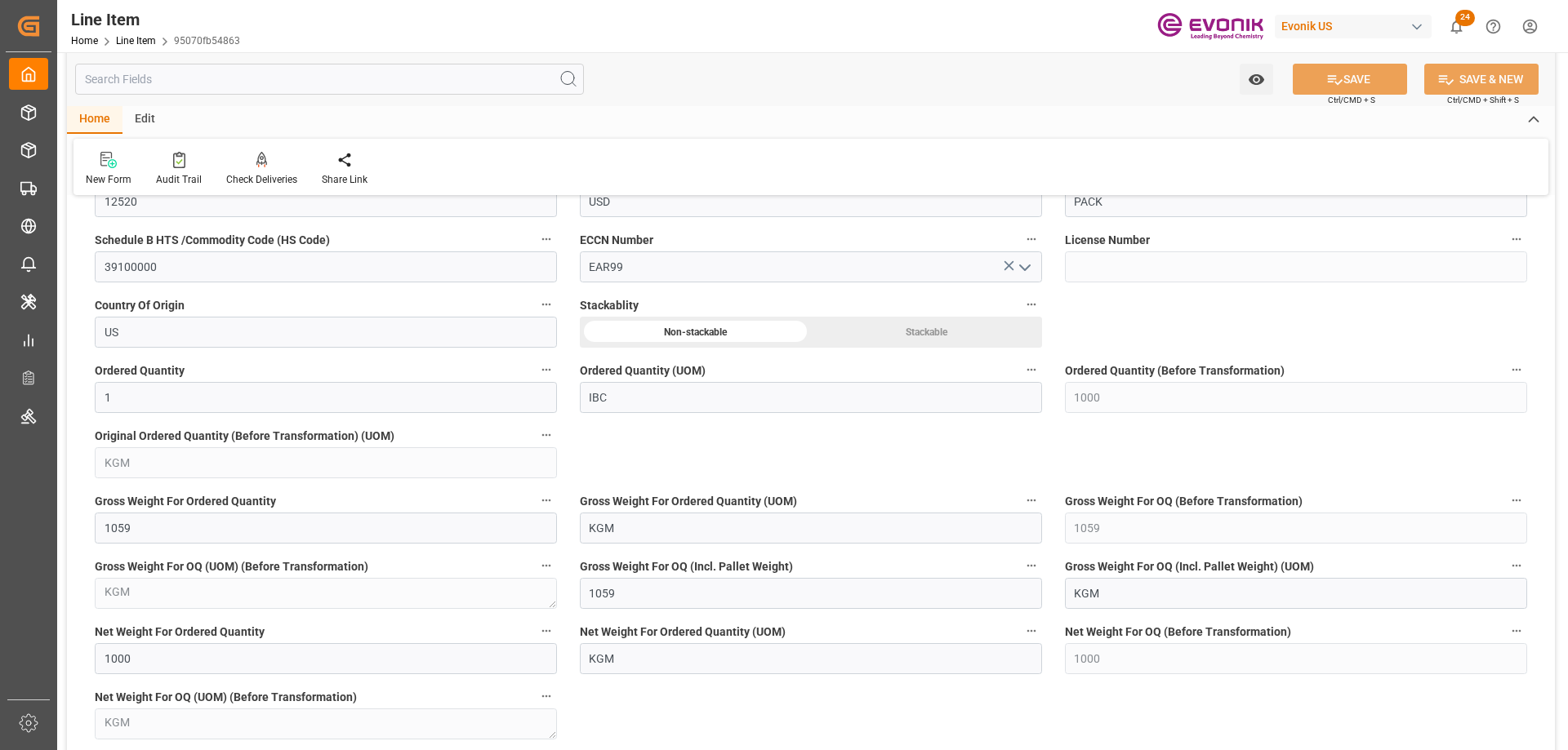
click at [221, 72] on input "text" at bounding box center [329, 78] width 508 height 31
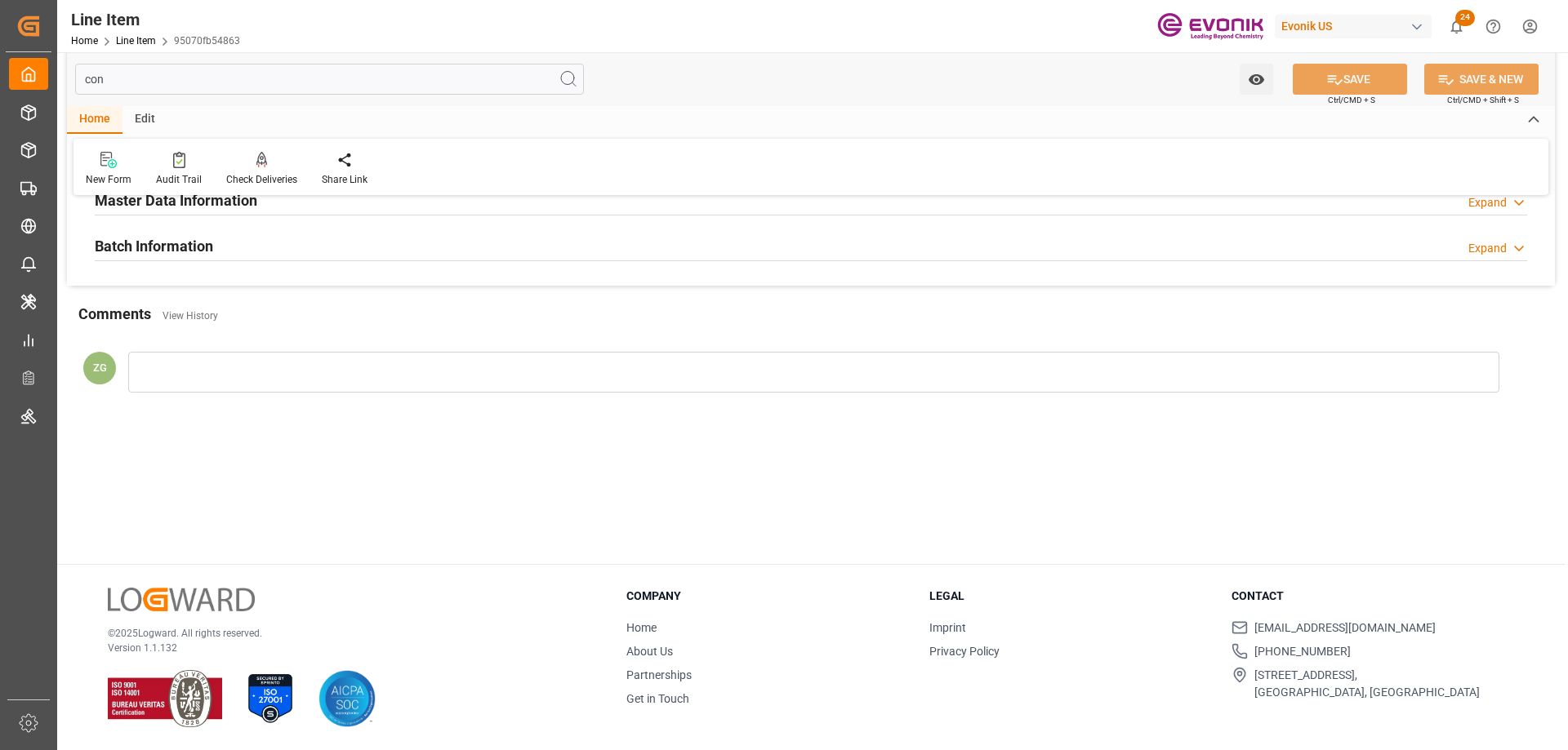
scroll to position [0, 0]
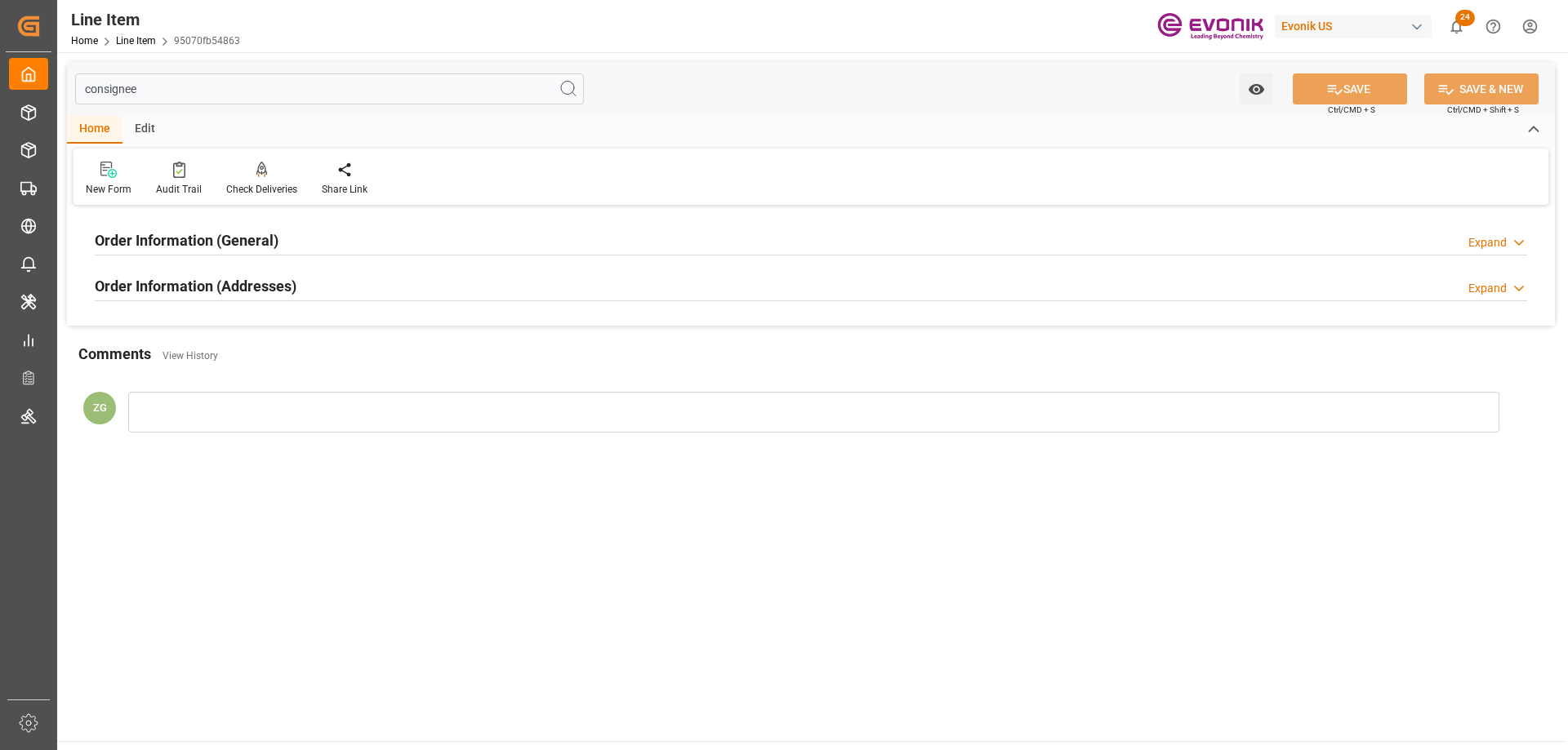
type input "consignee"
click at [208, 266] on div "Order Information (General) Expand Ultimate Consignee Type RESELLER Consignee F…" at bounding box center [811, 268] width 1488 height 116
click at [220, 291] on h2 "Order Information (Addresses)" at bounding box center [195, 286] width 202 height 22
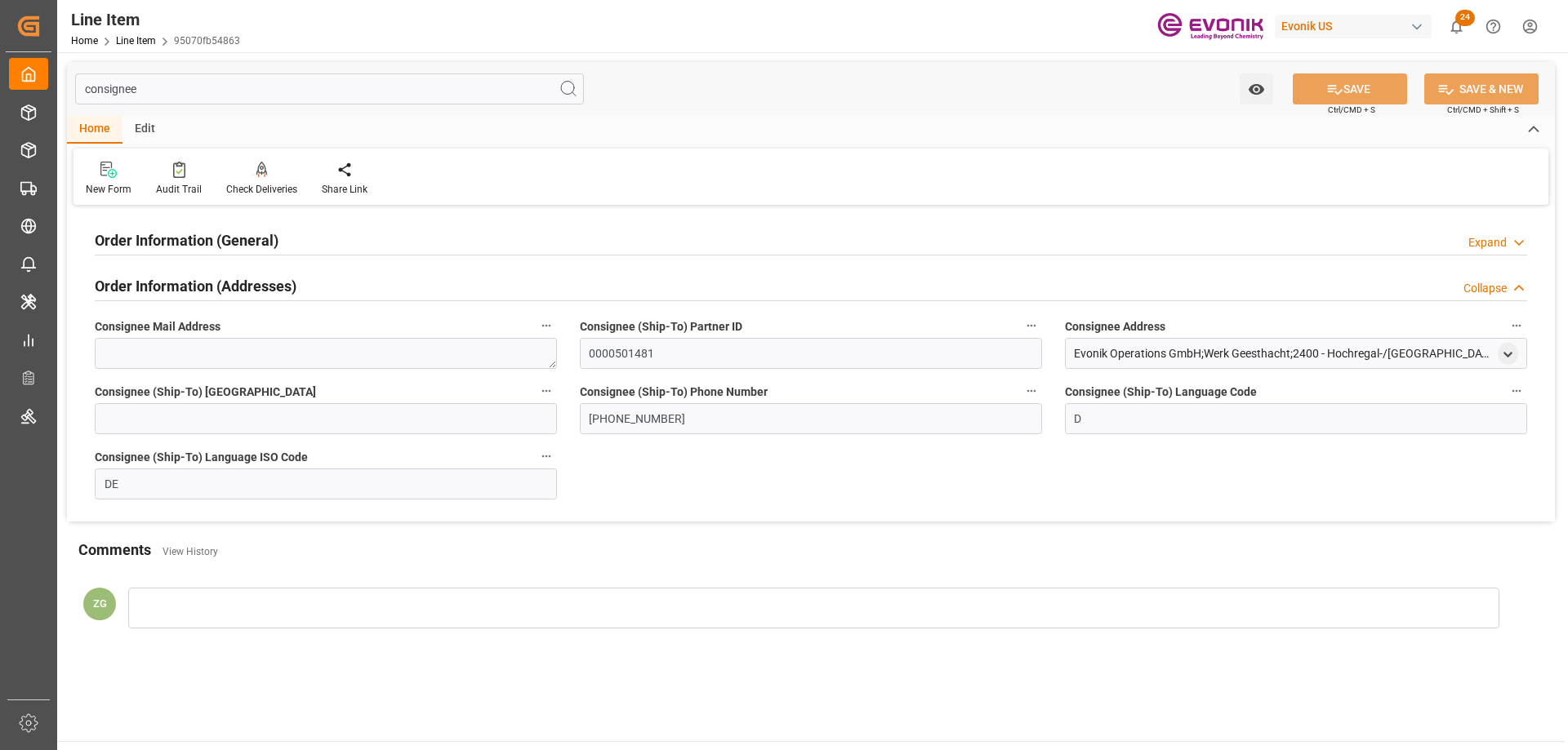
click at [204, 238] on h2 "Order Information (General)" at bounding box center [186, 240] width 184 height 22
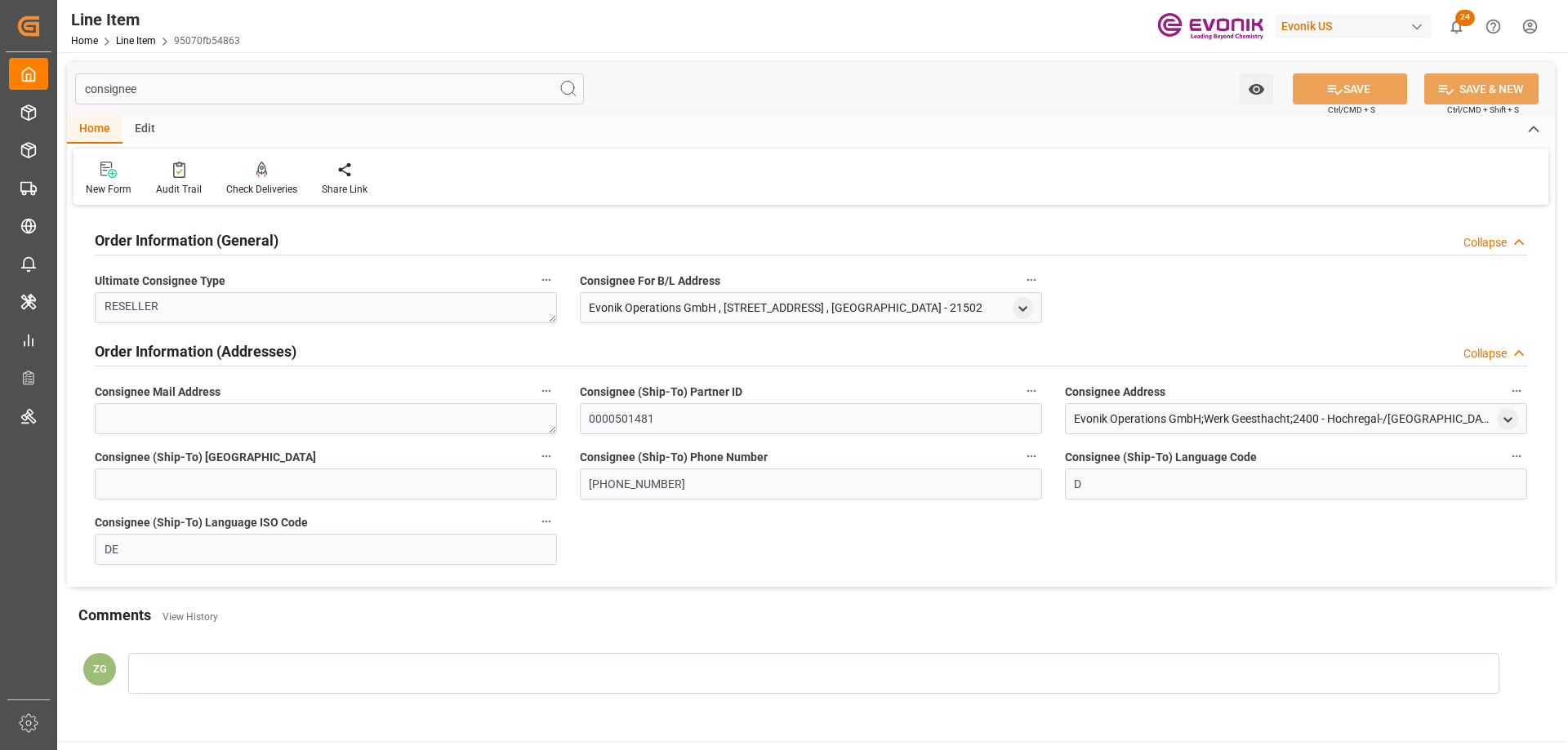
drag, startPoint x: 1513, startPoint y: 419, endPoint x: 1488, endPoint y: 416, distance: 25.2
click at [1513, 419] on icon "open menu" at bounding box center [1508, 420] width 14 height 14
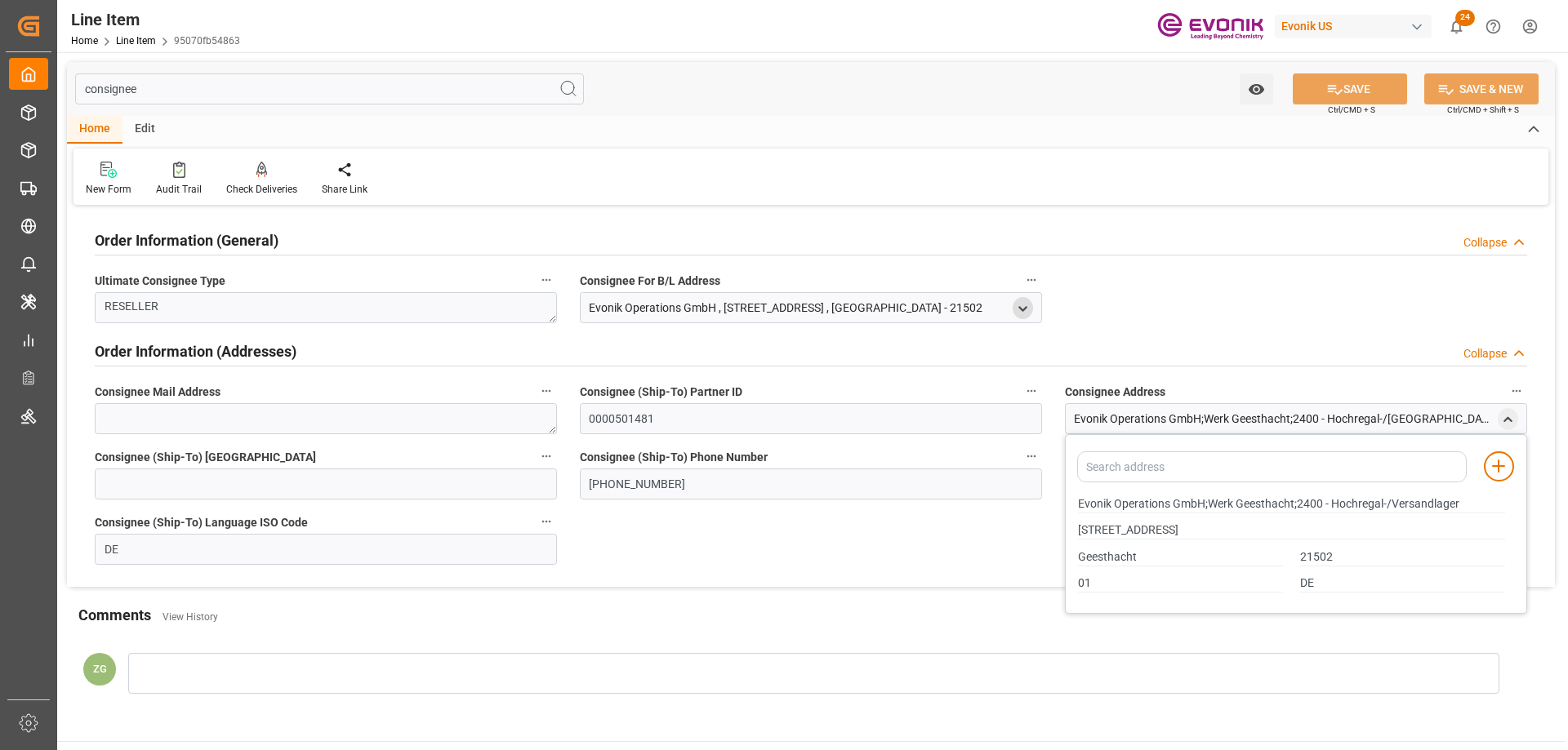
click at [1021, 309] on polyline "open menu" at bounding box center [1023, 309] width 7 height 4
